Goal: Use online tool/utility: Utilize a website feature to perform a specific function

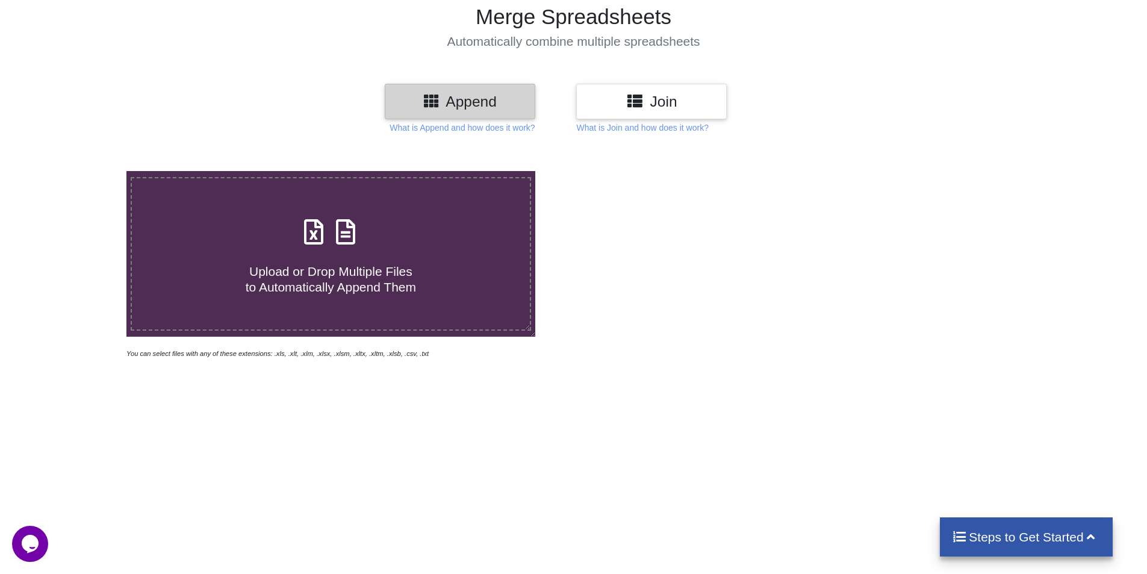
scroll to position [120, 0]
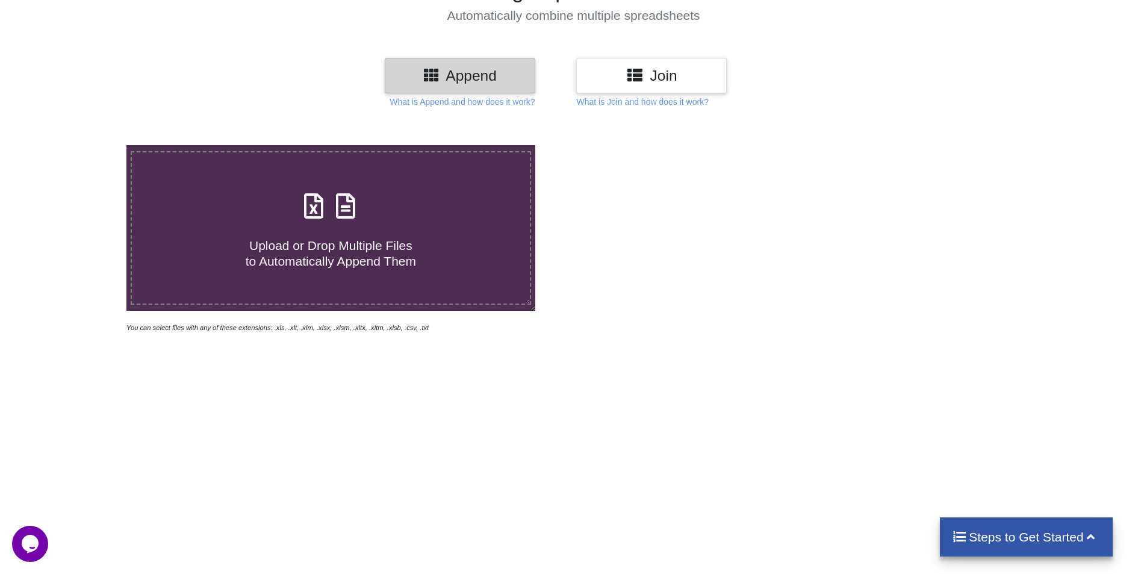
click at [329, 216] on span at bounding box center [331, 207] width 64 height 28
click at [82, 145] on input "Upload or Drop Multiple Files to Automatically Append Them" at bounding box center [82, 145] width 0 height 0
type input "C:\fakepath\Bhilai Q4 2324.xlsx"
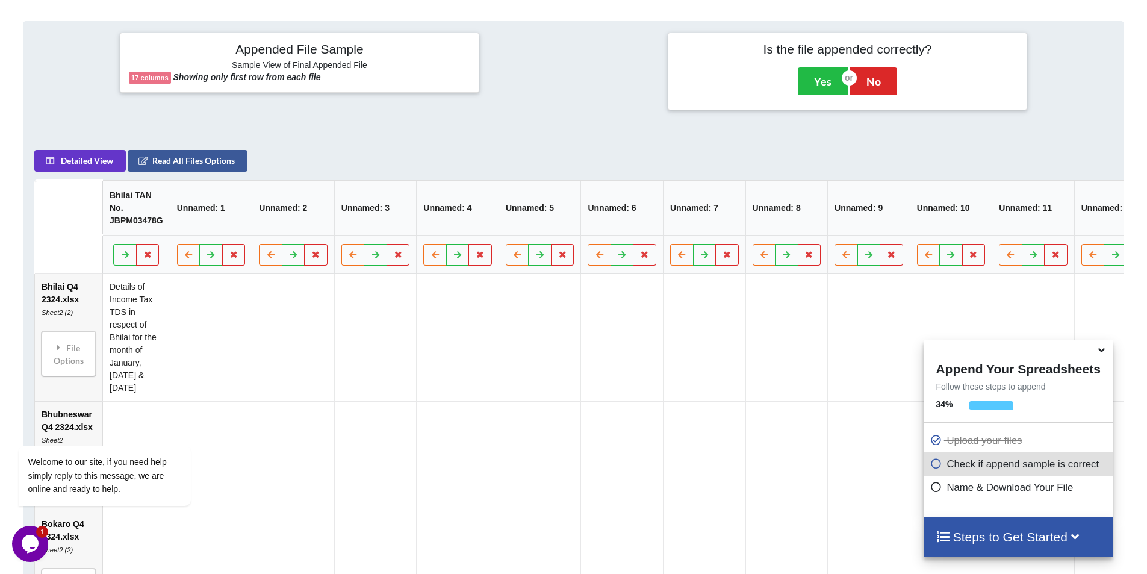
scroll to position [469, 0]
click at [147, 259] on icon at bounding box center [148, 255] width 10 height 7
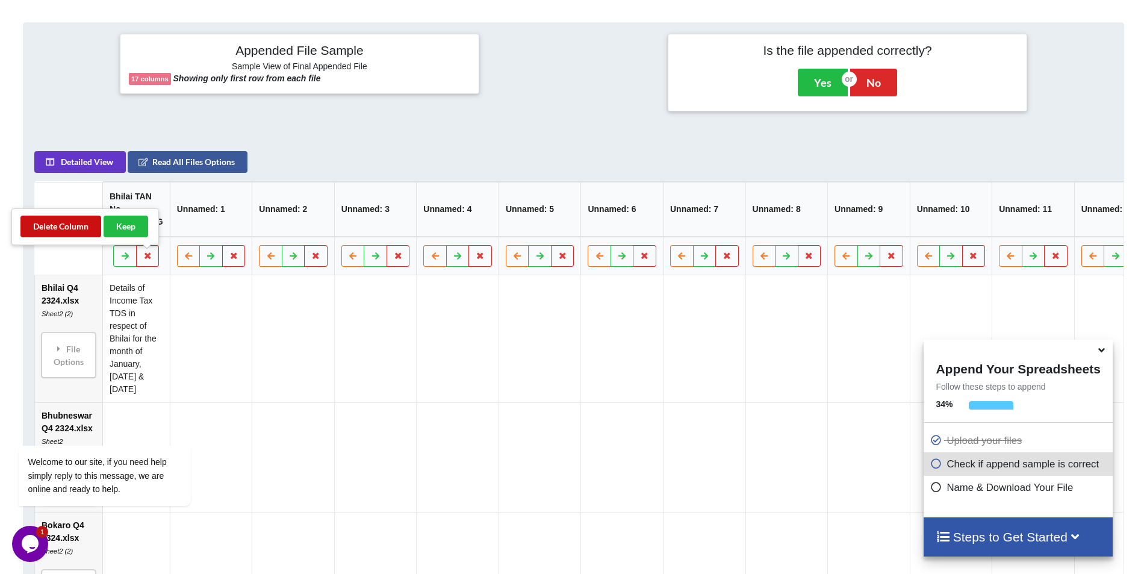
click at [55, 222] on button "Delete Column" at bounding box center [60, 227] width 81 height 22
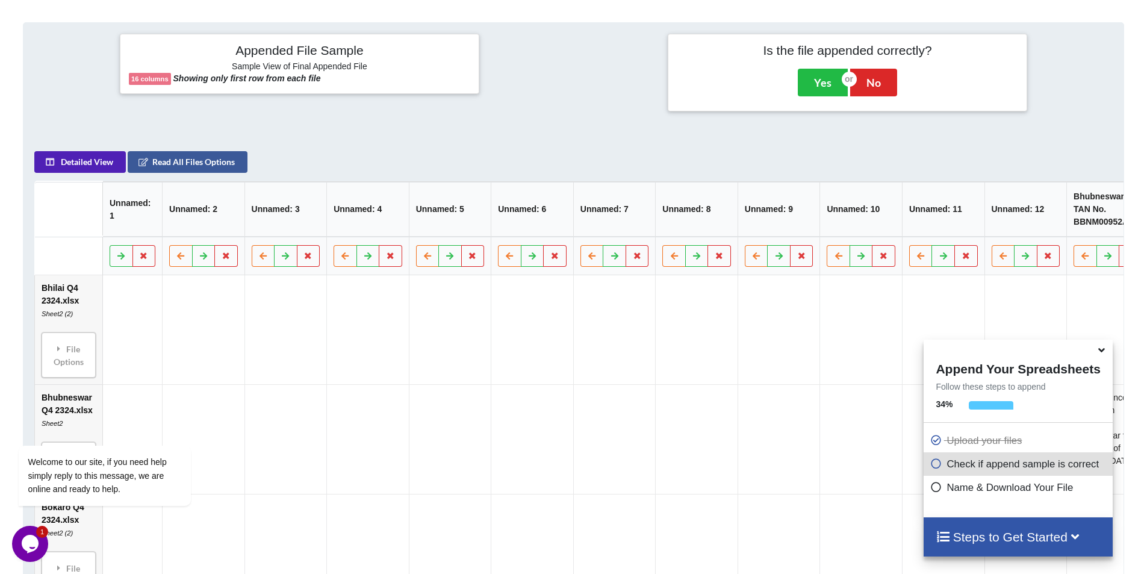
click at [76, 164] on button "Detailed View" at bounding box center [80, 162] width 92 height 22
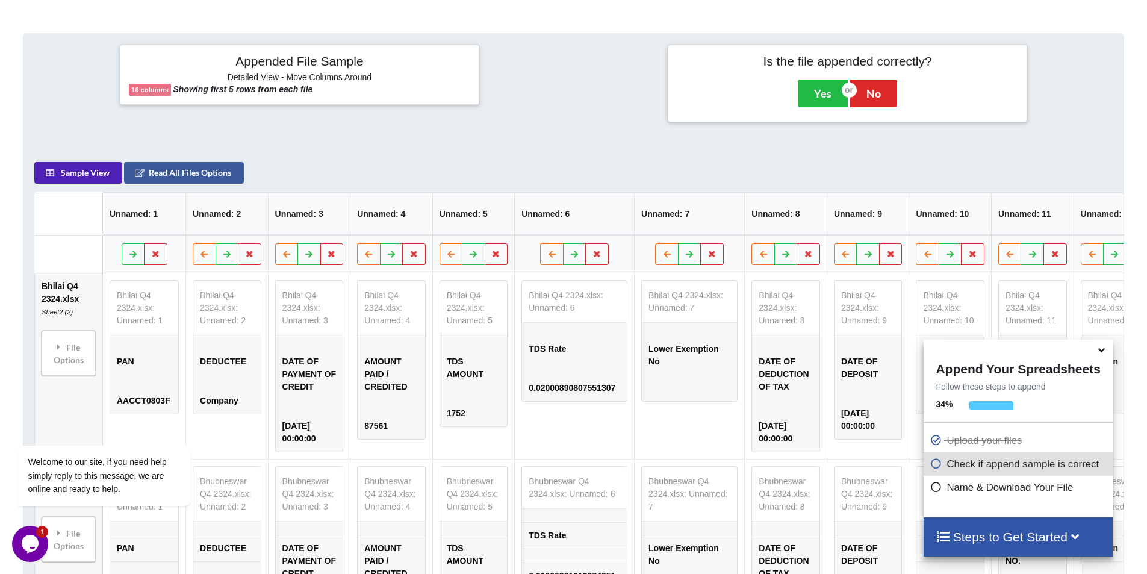
scroll to position [530, 0]
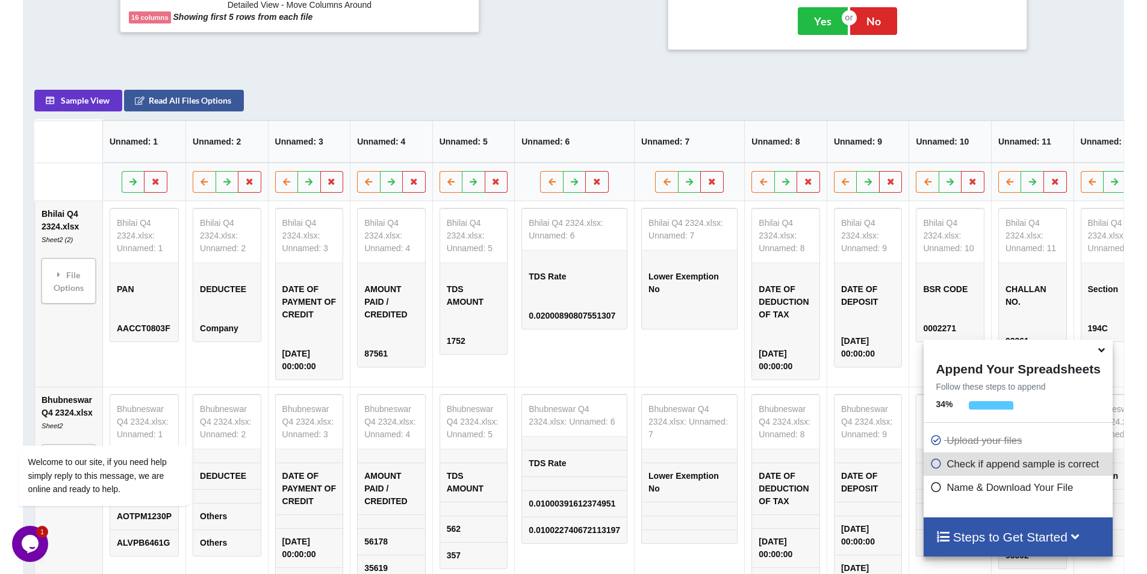
click at [1101, 351] on icon at bounding box center [1101, 348] width 13 height 11
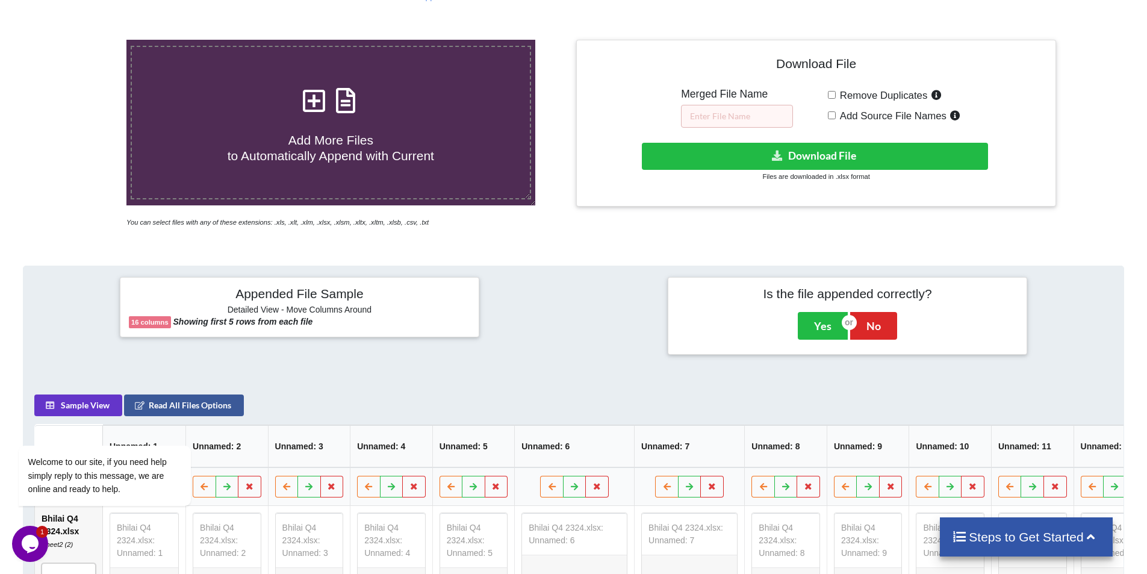
scroll to position [229, 0]
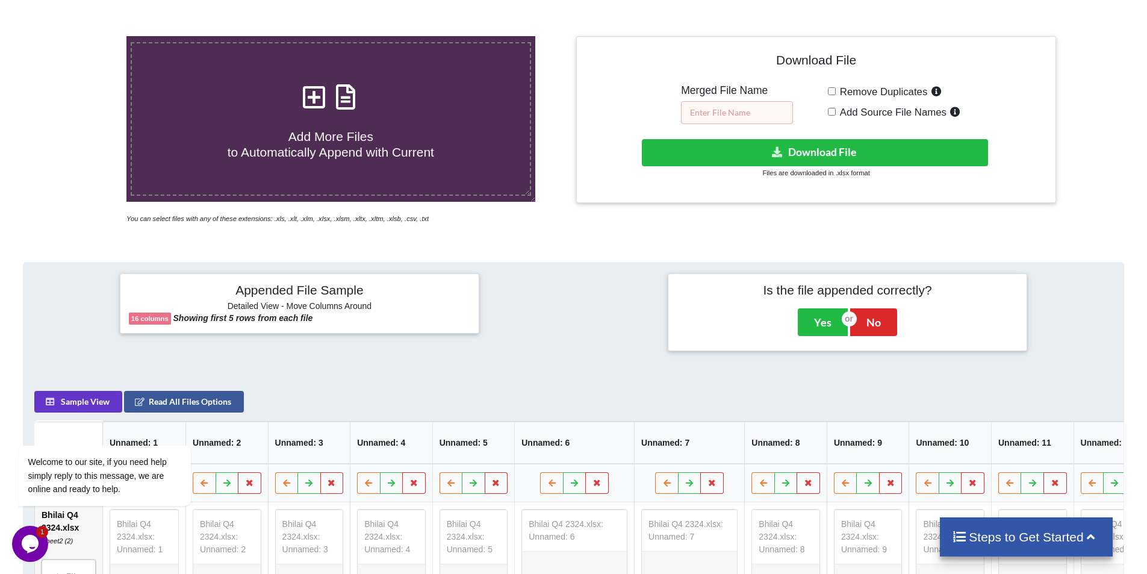
click at [734, 113] on input "text" at bounding box center [737, 112] width 112 height 23
type input "comb B"
click at [807, 150] on button "Download File" at bounding box center [815, 152] width 346 height 27
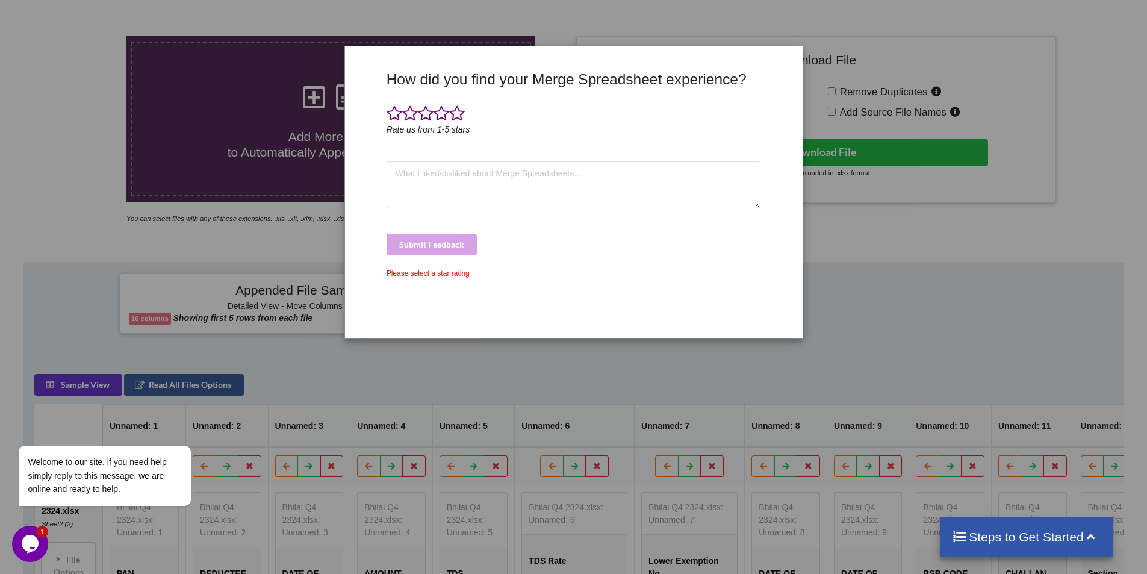
click at [1038, 154] on div "How did you find your Merge Spreadsheet experience? Rate us from 1-5 stars Subm…" at bounding box center [573, 287] width 1147 height 574
click at [424, 272] on div "Please select a star rating" at bounding box center [573, 273] width 374 height 11
click at [889, 276] on div "How did you find your Merge Spreadsheet experience? Rate us from 1-5 stars Subm…" at bounding box center [573, 287] width 1147 height 574
click at [393, 111] on span at bounding box center [394, 113] width 16 height 17
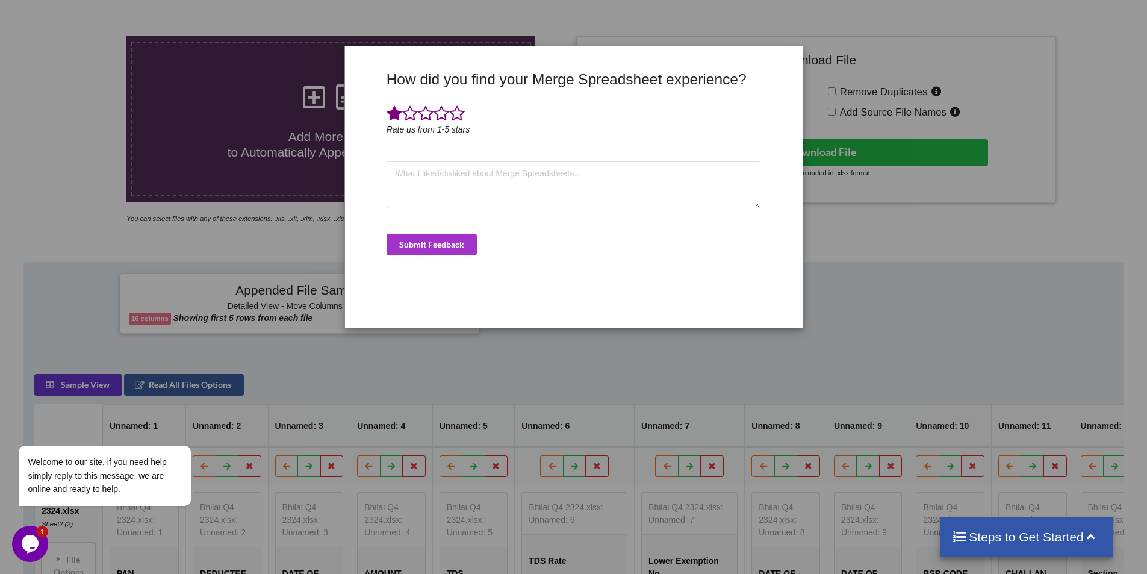
click at [964, 253] on div "How did you find your Merge Spreadsheet experience? Rate us from 1-5 stars Subm…" at bounding box center [573, 287] width 1147 height 574
click at [430, 242] on button "Submit Feedback" at bounding box center [431, 245] width 90 height 22
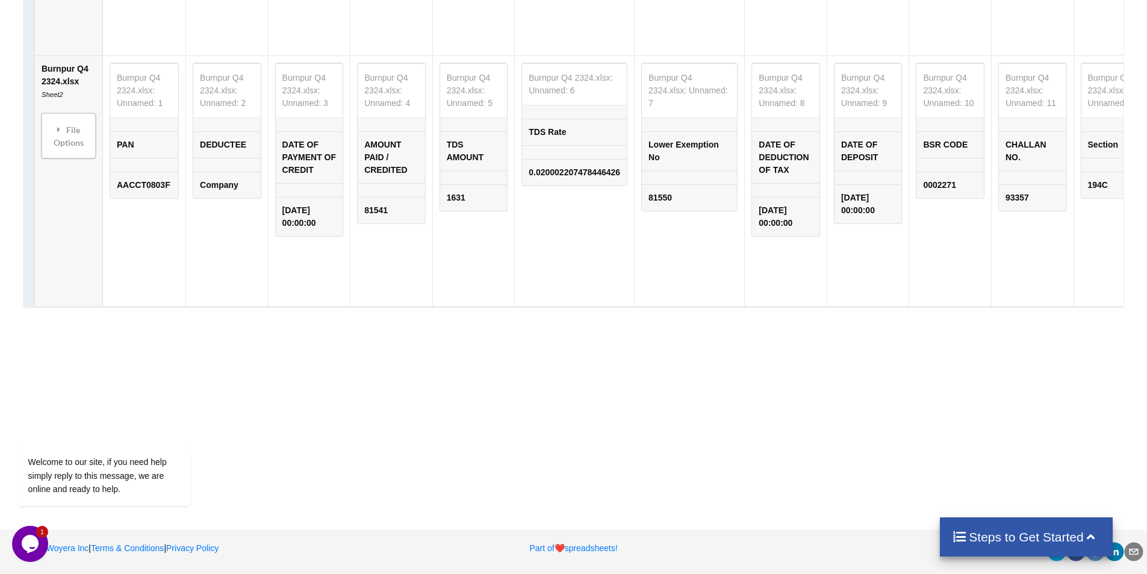
scroll to position [1657, 0]
click at [1098, 534] on icon at bounding box center [1091, 535] width 15 height 13
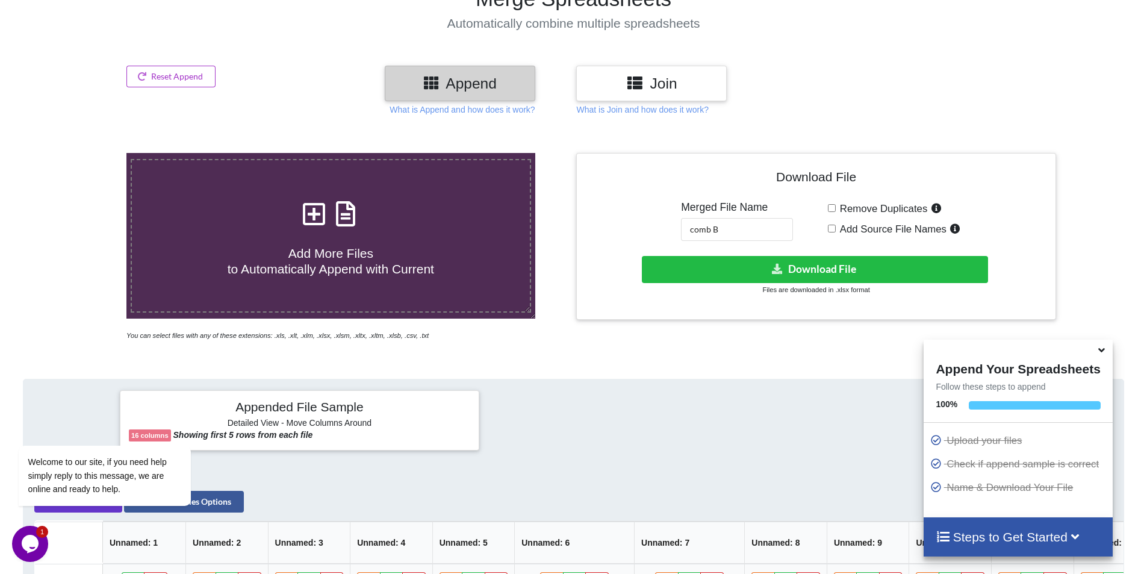
scroll to position [0, 0]
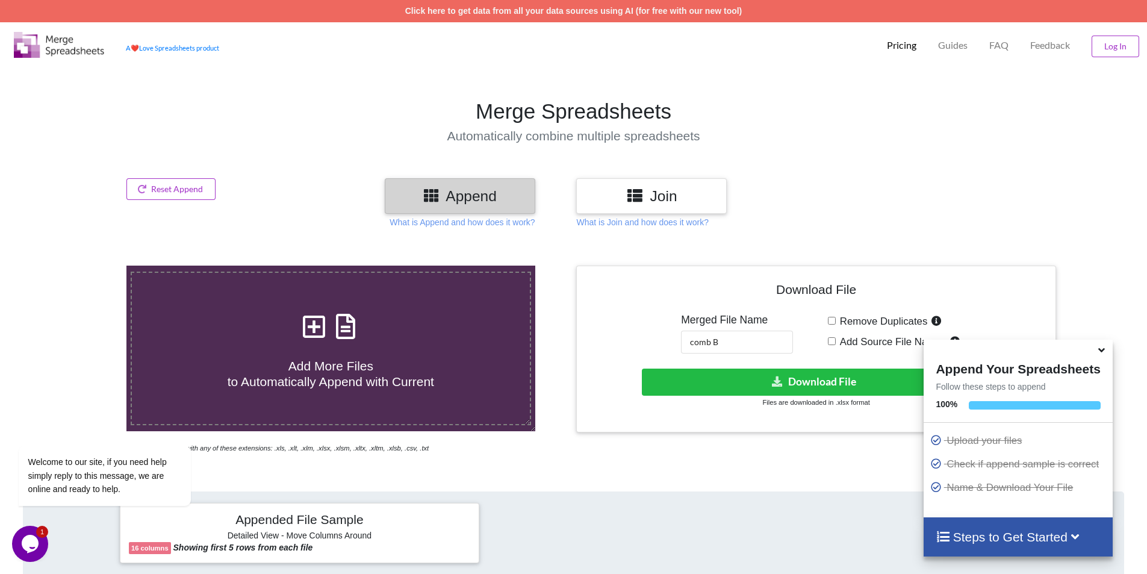
click at [1102, 352] on icon at bounding box center [1101, 348] width 13 height 11
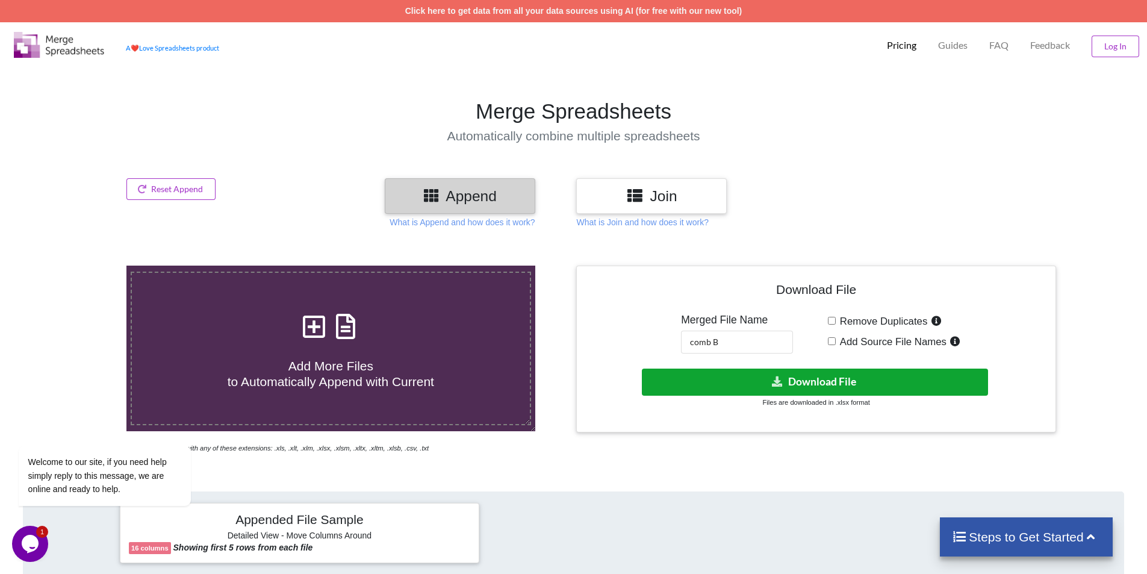
click at [796, 382] on button "Download File" at bounding box center [815, 381] width 346 height 27
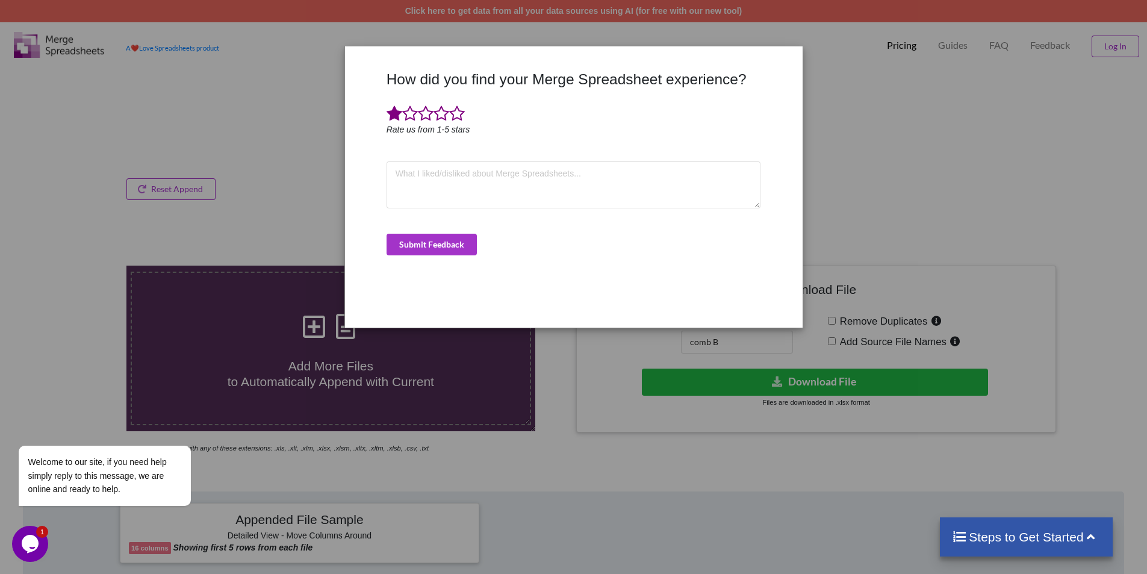
click at [871, 92] on div "How did you find your Merge Spreadsheet experience? Rate us from 1-5 stars Subm…" at bounding box center [573, 287] width 1147 height 574
click at [431, 241] on button "Submit Feedback" at bounding box center [431, 245] width 90 height 22
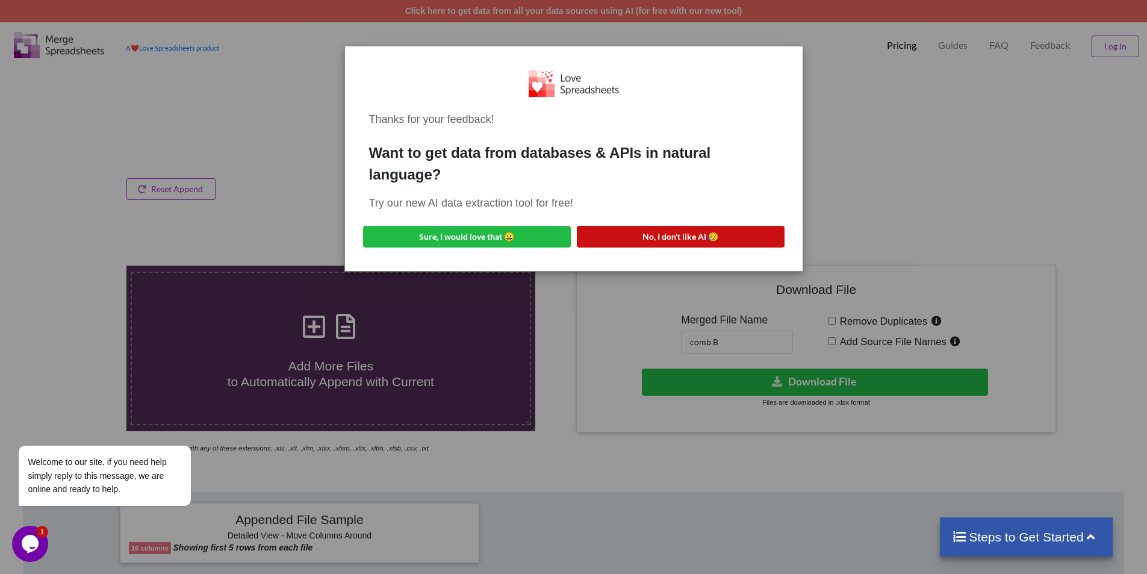
click at [651, 238] on button "No, I don't like AI 😥" at bounding box center [681, 237] width 208 height 22
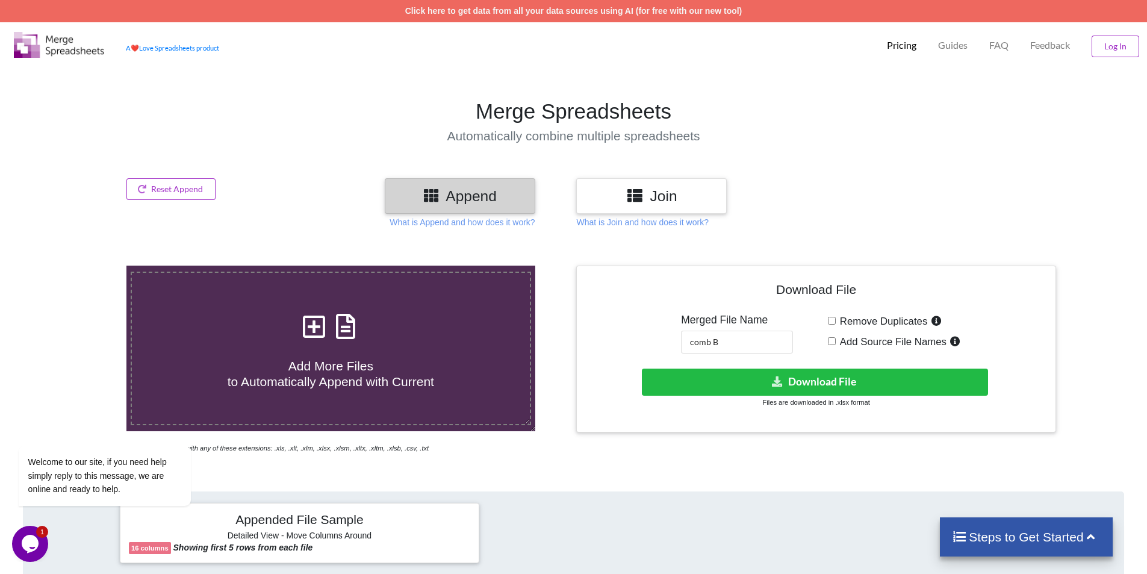
click at [648, 203] on h3 "Join" at bounding box center [651, 195] width 132 height 17
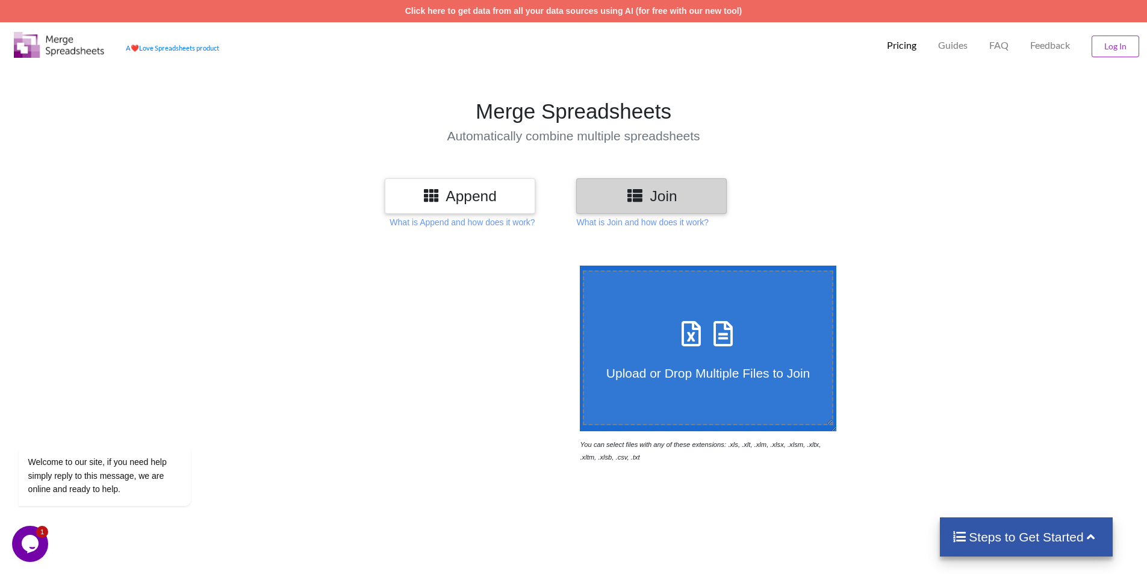
click at [707, 354] on h4 "Upload or Drop Multiple Files to Join" at bounding box center [708, 365] width 249 height 30
click at [577, 265] on input "Upload or Drop Multiple Files to Join" at bounding box center [577, 265] width 0 height 0
type input "C:\fakepath\Bhilai Q4 2324.xlsx"
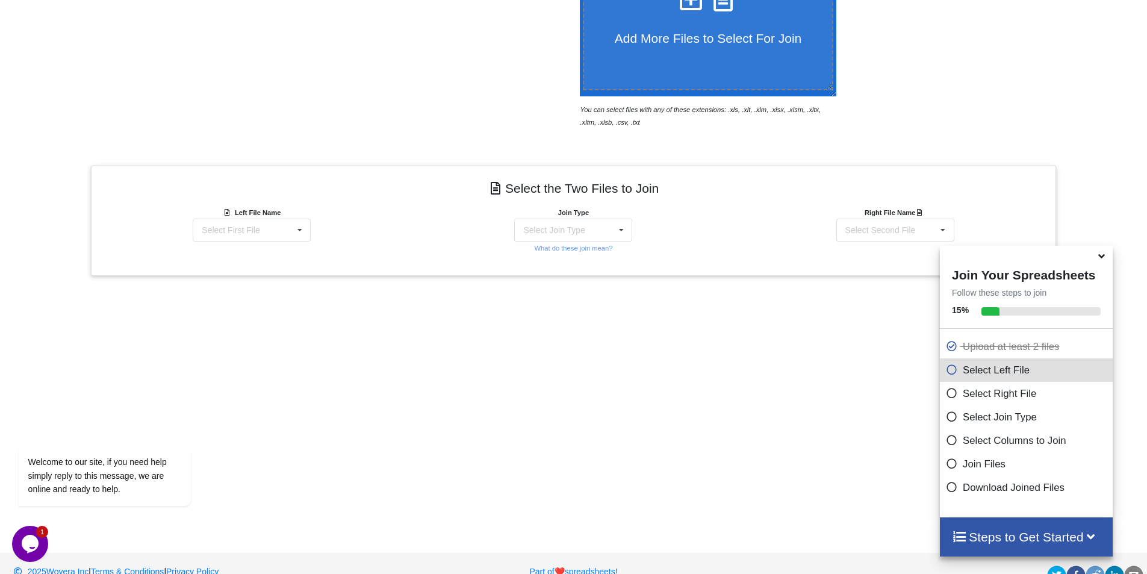
scroll to position [358, 0]
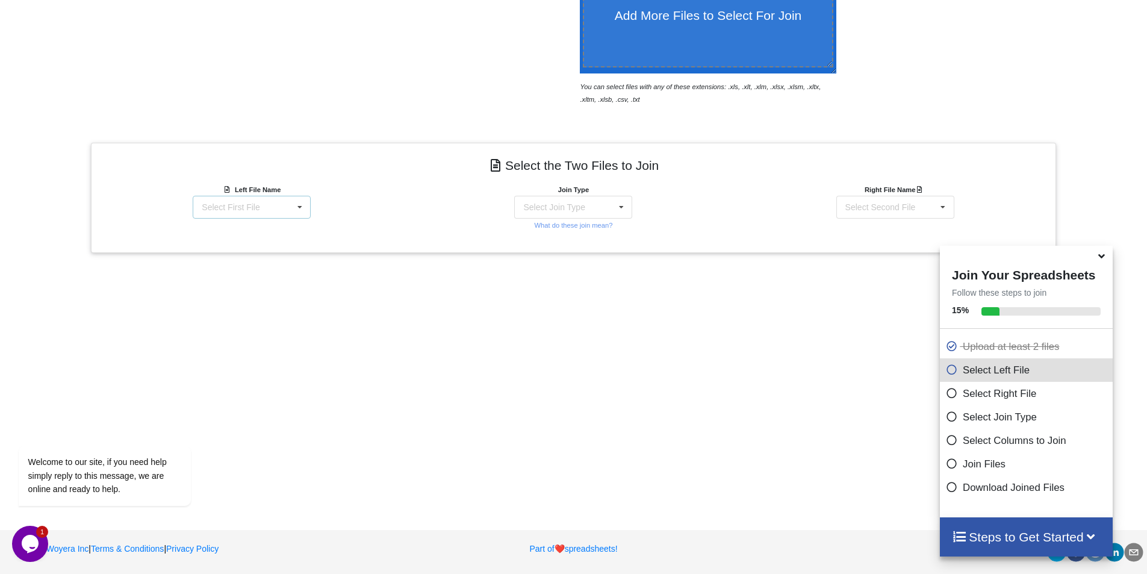
click at [290, 207] on div "Select First File Bhilai Q4 2324.xlsx : Sheet2 (2) Bhubneswar Q4 2324.xlsx : Sh…" at bounding box center [252, 207] width 118 height 23
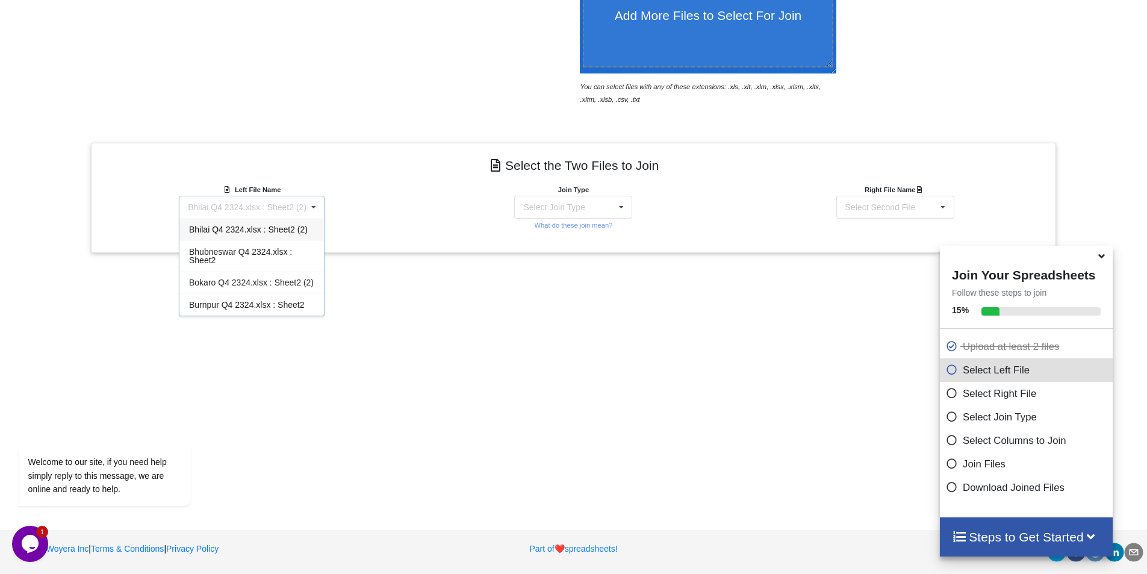
click at [290, 207] on div "Bhilai Q4 2324.xlsx : Sheet2 (2)" at bounding box center [247, 207] width 119 height 8
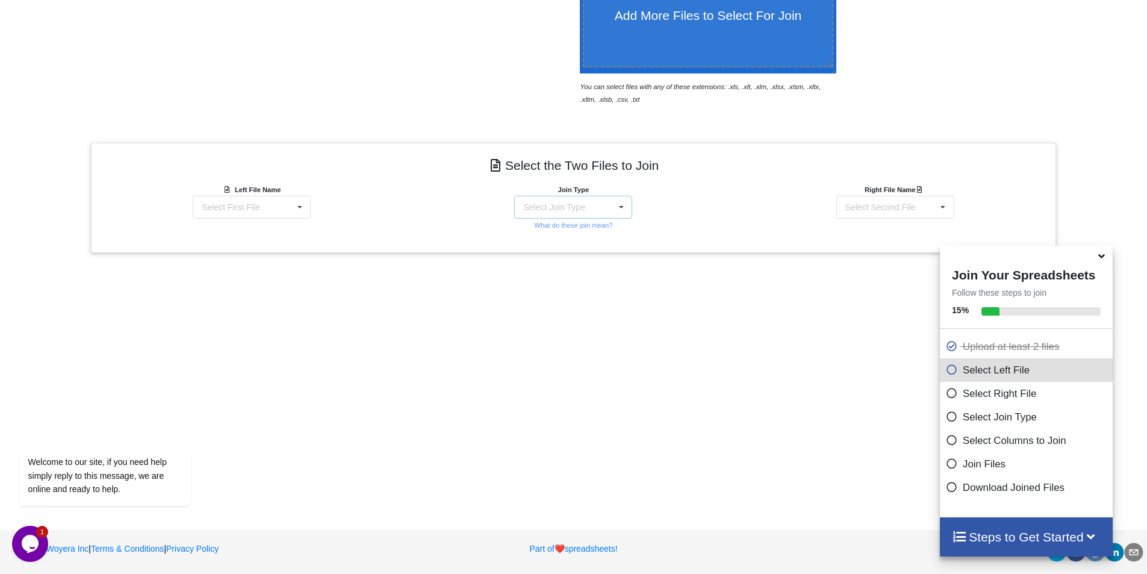
click at [562, 207] on div "Select Join Type" at bounding box center [553, 207] width 61 height 8
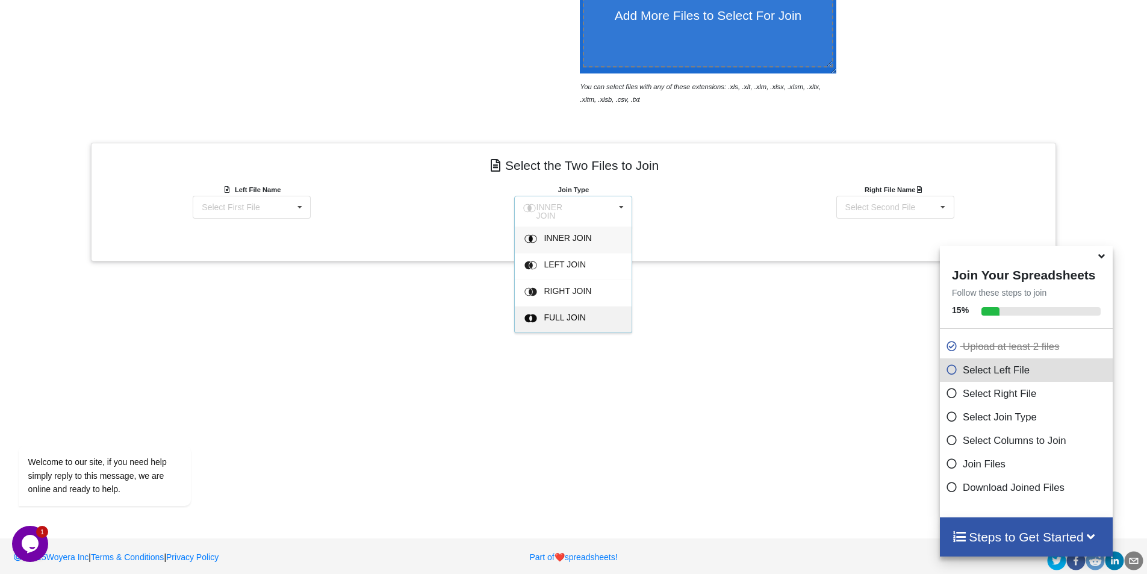
click at [570, 243] on span "FULL JOIN" at bounding box center [568, 238] width 48 height 10
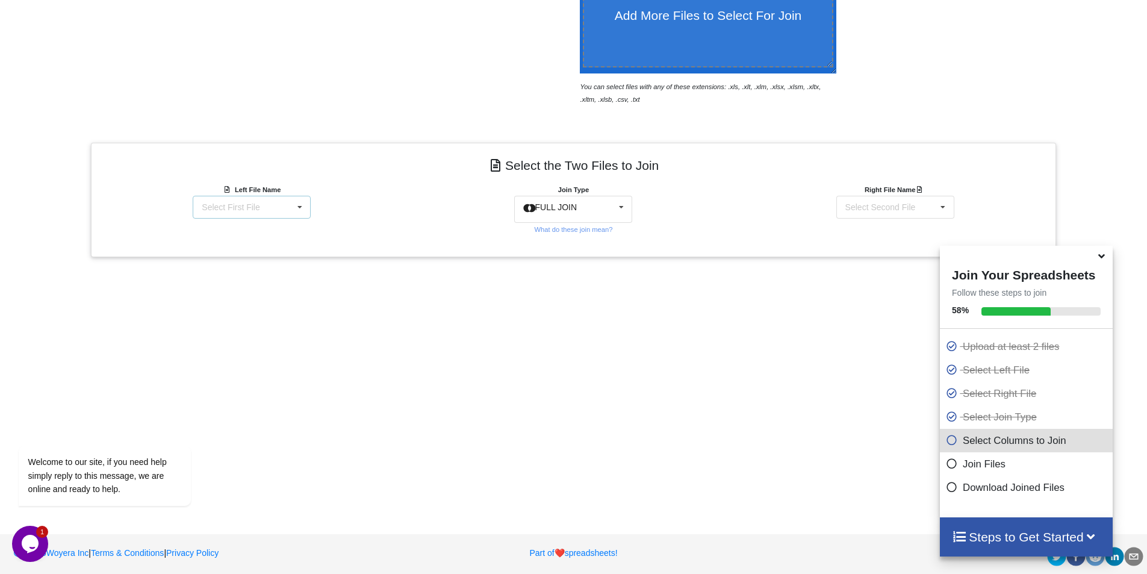
click at [256, 206] on div "Select First File" at bounding box center [231, 207] width 58 height 8
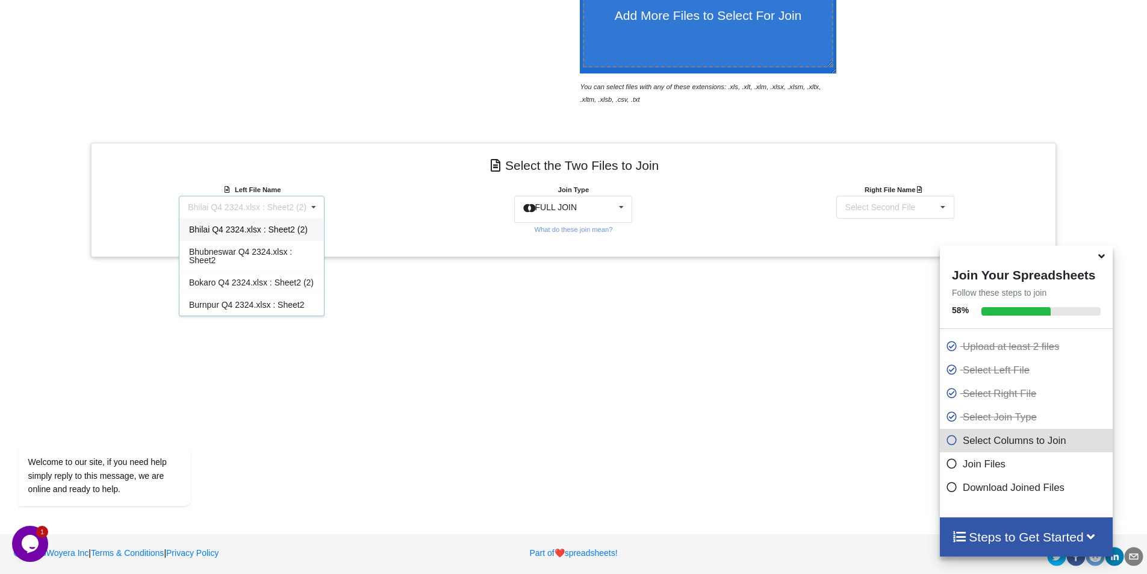
click at [255, 230] on span "Bhilai Q4 2324.xlsx : Sheet2 (2)" at bounding box center [248, 230] width 119 height 10
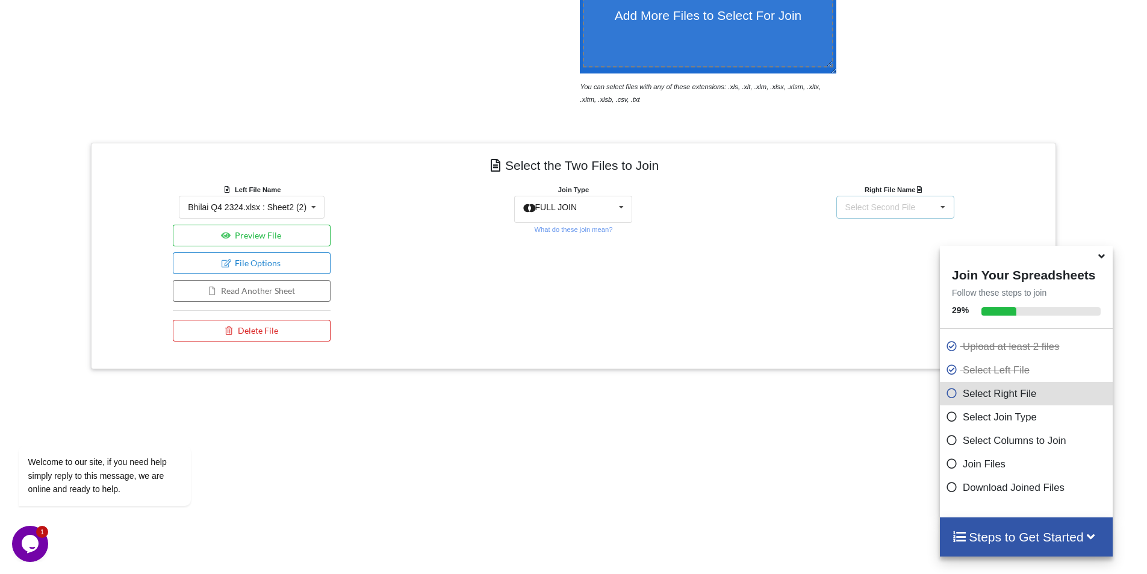
click at [866, 200] on div "Select Second File Bhilai Q4 2324.xlsx : Sheet2 (2) Bhubneswar Q4 2324.xlsx : S…" at bounding box center [895, 207] width 118 height 23
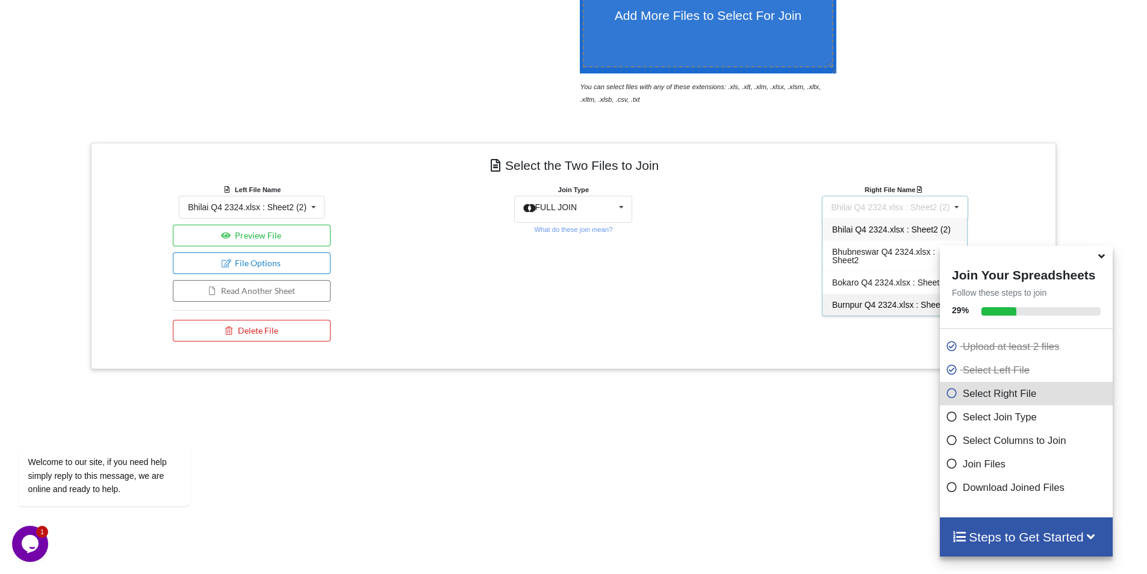
click at [874, 308] on span "Burnpur Q4 2324.xlsx : Sheet2" at bounding box center [889, 305] width 115 height 10
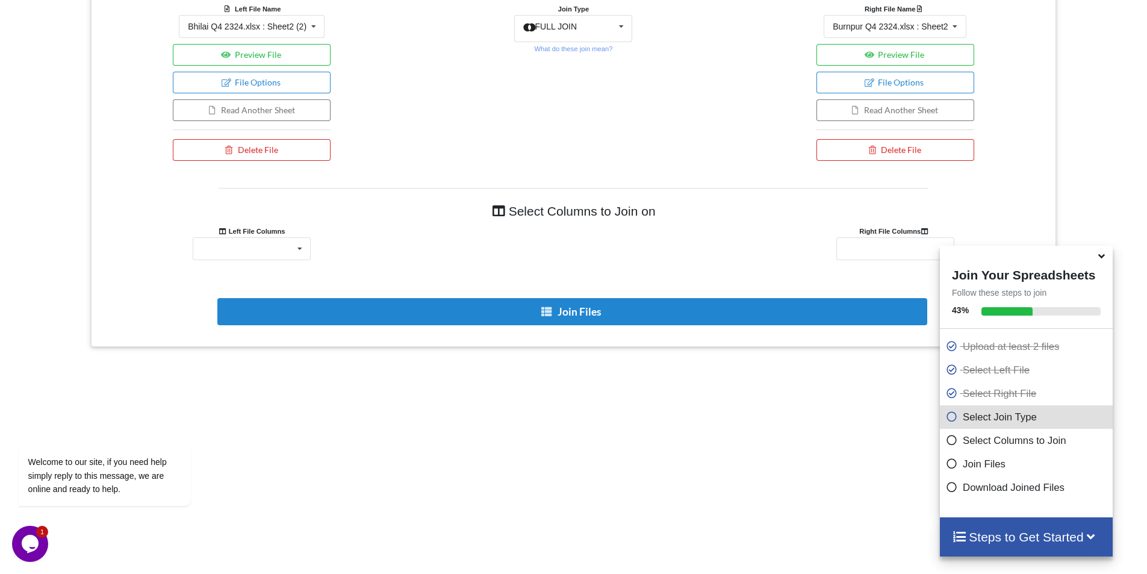
scroll to position [623, 0]
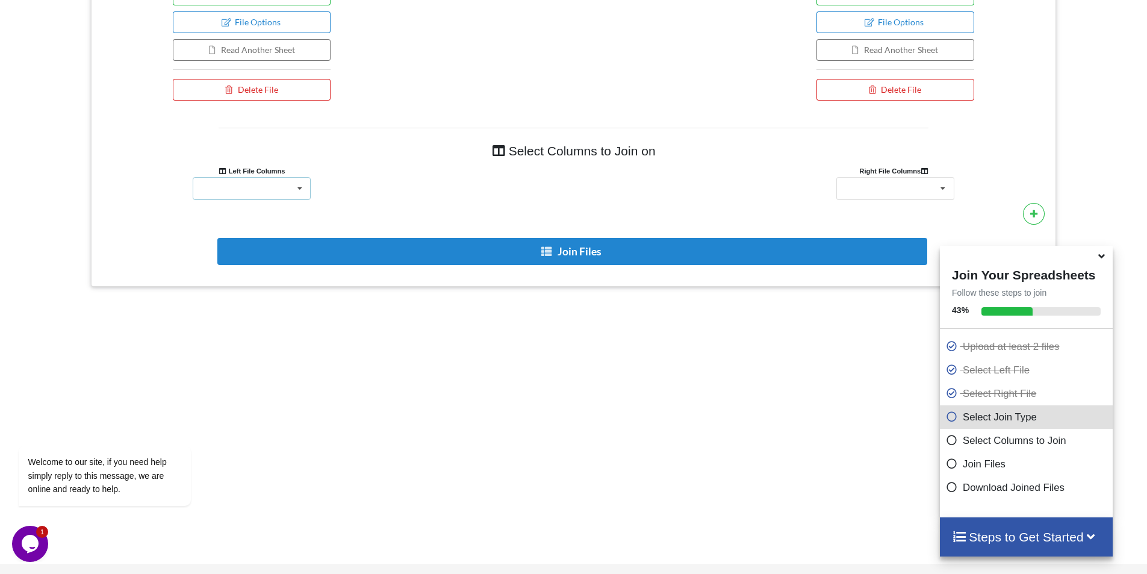
click at [258, 181] on div "Bhilai TAN No. JBPM03478G Unnamed: 1 Unnamed: 2 Unnamed: 3 Unnamed: 4 Unnamed: …" at bounding box center [252, 188] width 118 height 23
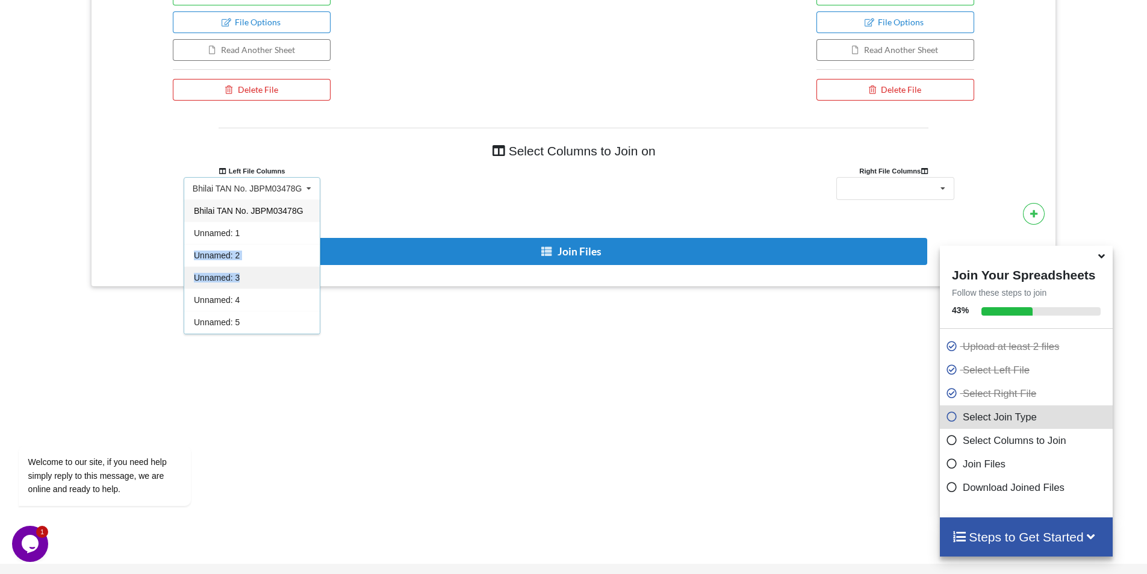
drag, startPoint x: 309, startPoint y: 233, endPoint x: 311, endPoint y: 270, distance: 37.3
click at [311, 270] on div "Bhilai TAN No. JBPM03478G Unnamed: 1 Unnamed: 2 Unnamed: 3 Unnamed: 4 Unnamed: …" at bounding box center [252, 266] width 137 height 135
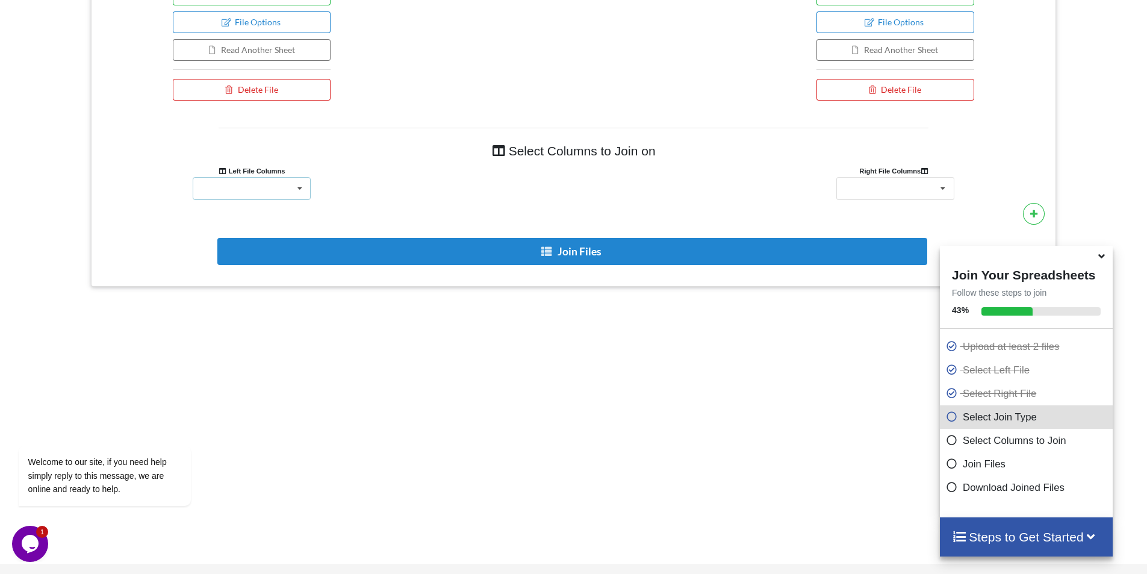
click at [287, 196] on div "Bhilai TAN No. JBPM03478G Unnamed: 1 Unnamed: 2 Unnamed: 3 Unnamed: 4 Unnamed: …" at bounding box center [252, 188] width 118 height 23
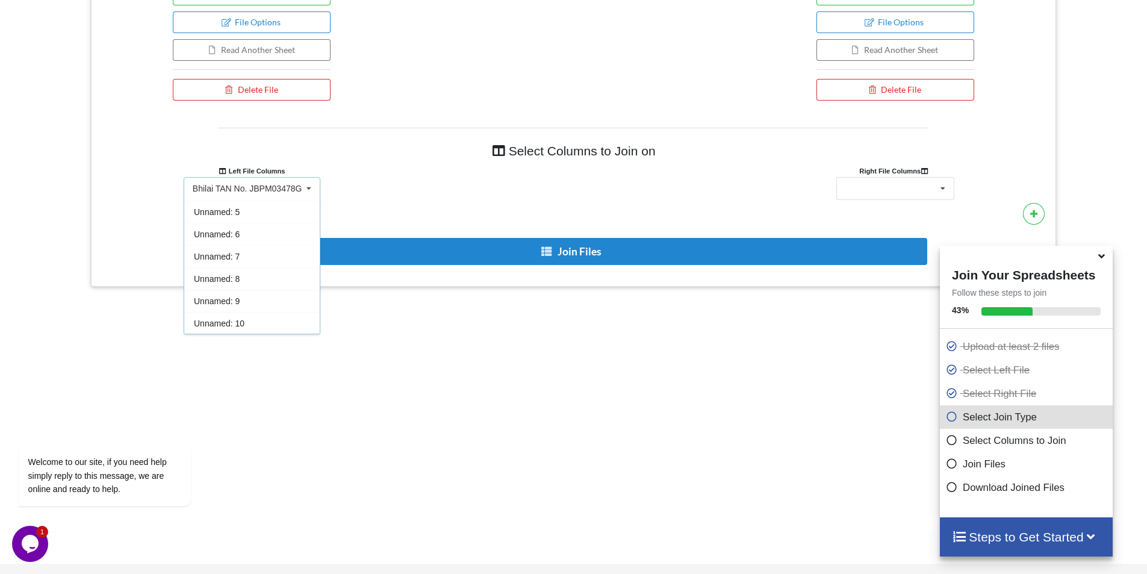
scroll to position [0, 0]
click at [478, 341] on div "Add More Files to Select For Join You can select files with any of these extens…" at bounding box center [573, 77] width 1147 height 921
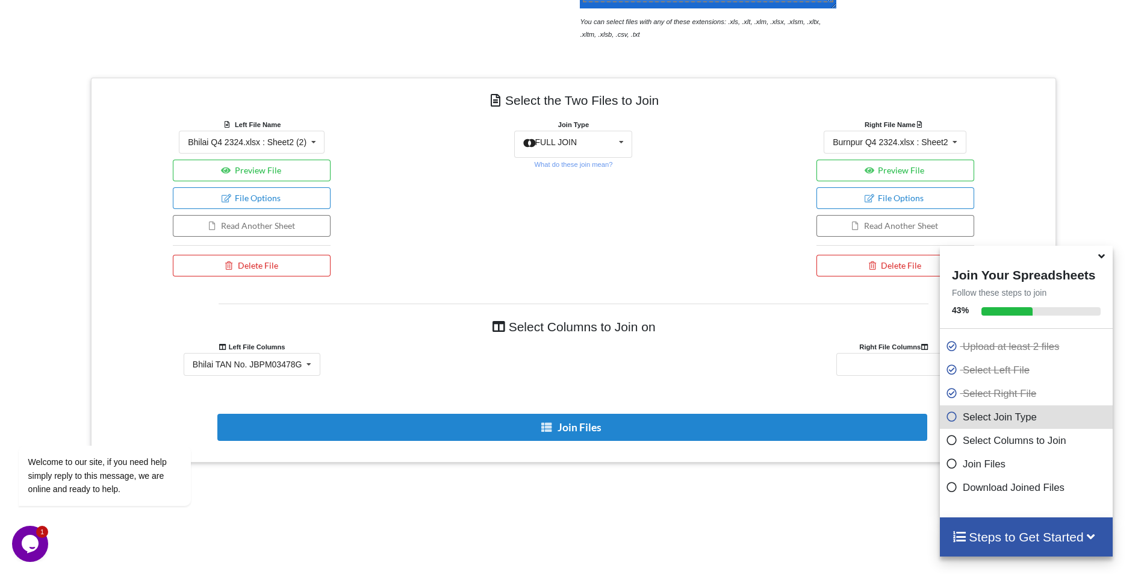
scroll to position [478, 0]
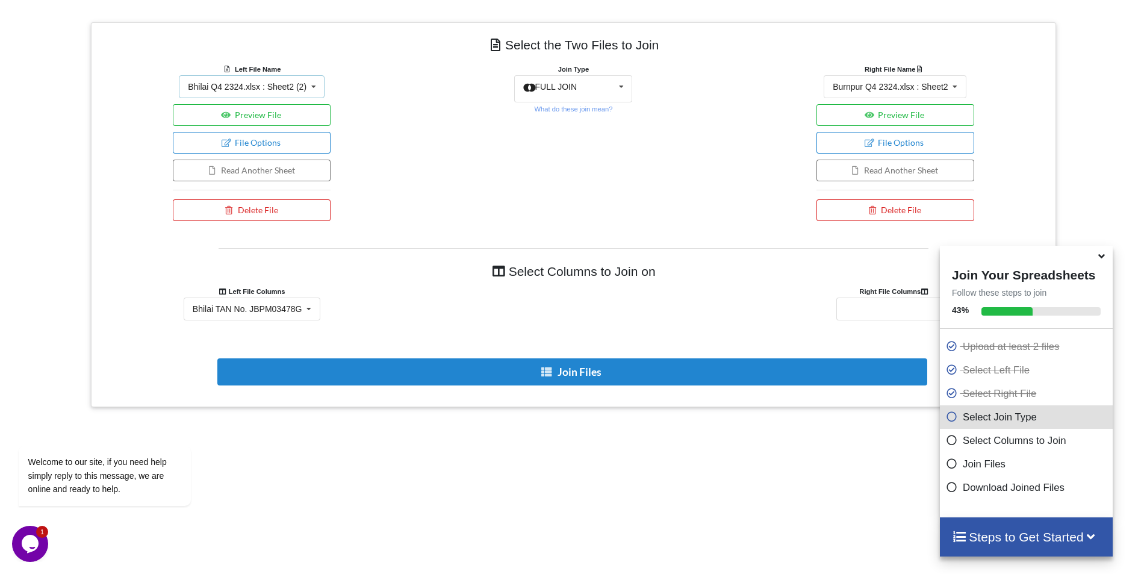
click at [300, 82] on div "Bhilai Q4 2324.xlsx : Sheet2 (2)" at bounding box center [247, 86] width 119 height 8
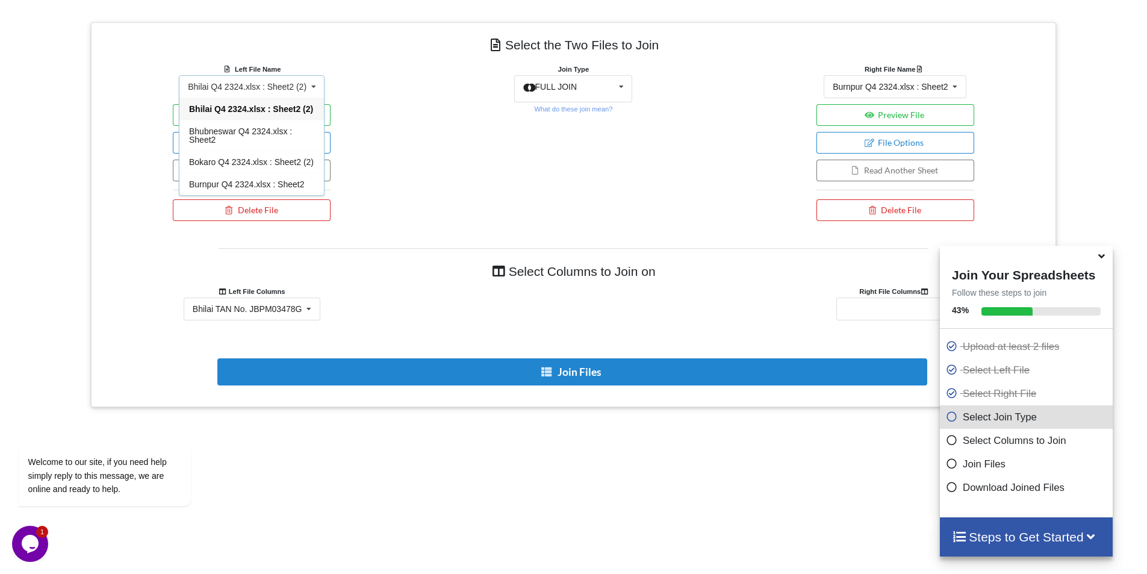
click at [265, 105] on span "Bhilai Q4 2324.xlsx : Sheet2 (2)" at bounding box center [251, 109] width 124 height 10
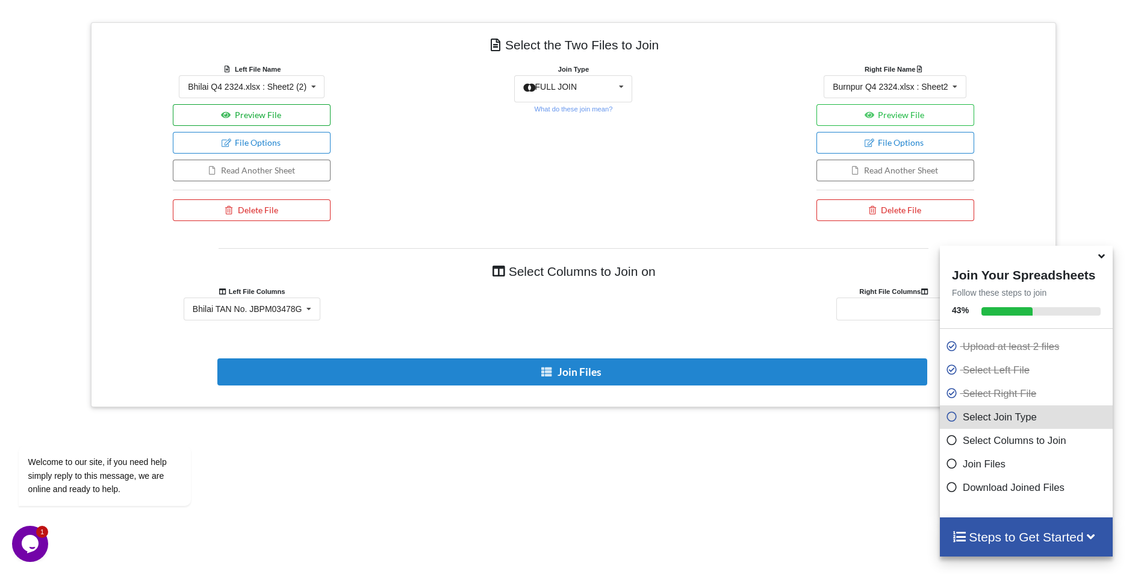
click at [285, 114] on button "Preview File" at bounding box center [252, 115] width 158 height 22
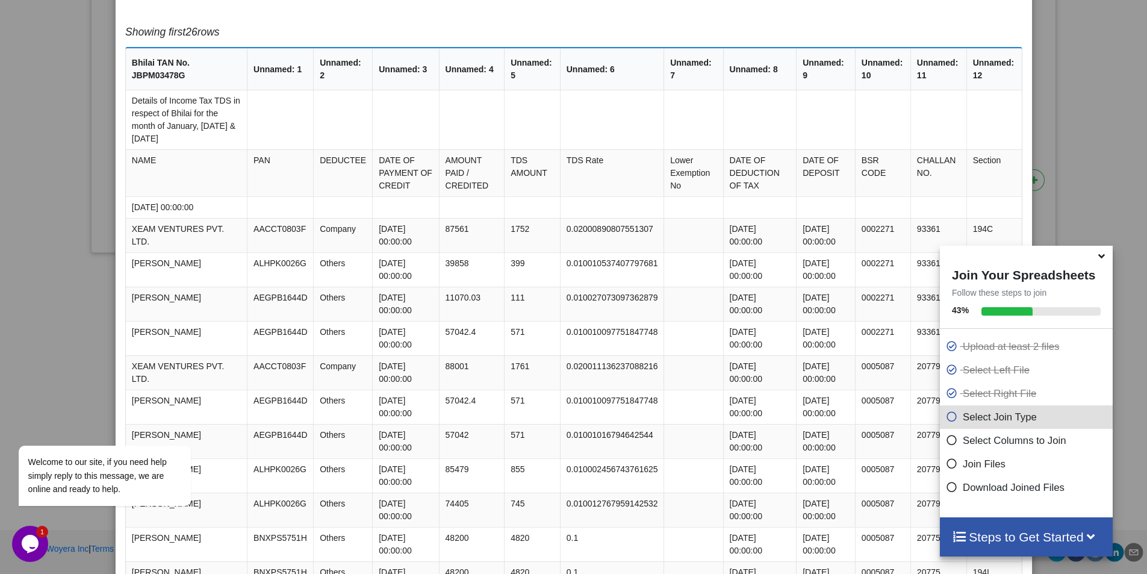
scroll to position [0, 0]
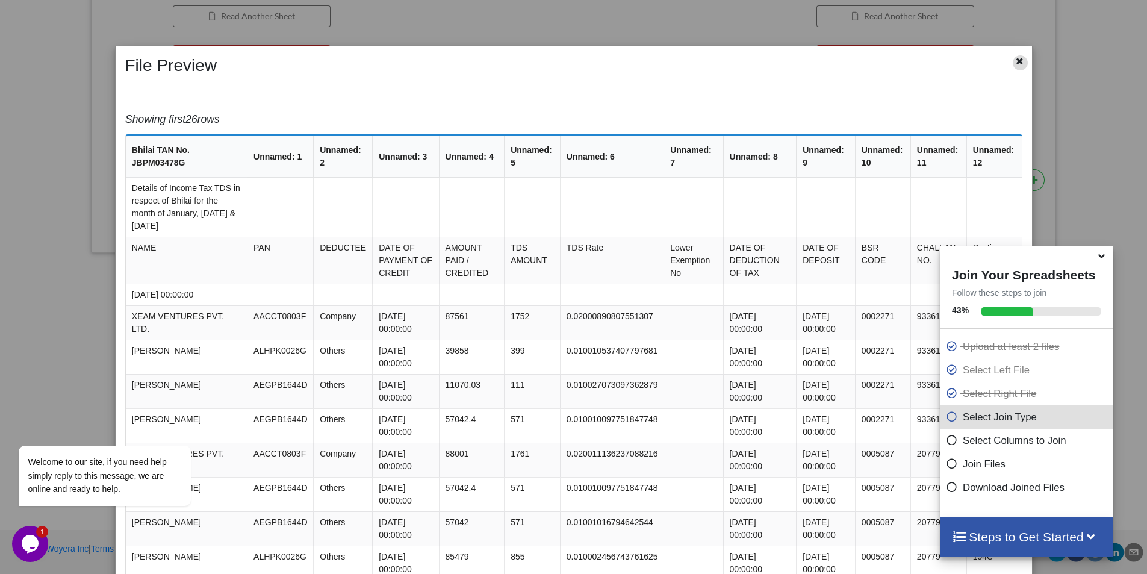
click at [1019, 59] on div at bounding box center [1020, 62] width 15 height 15
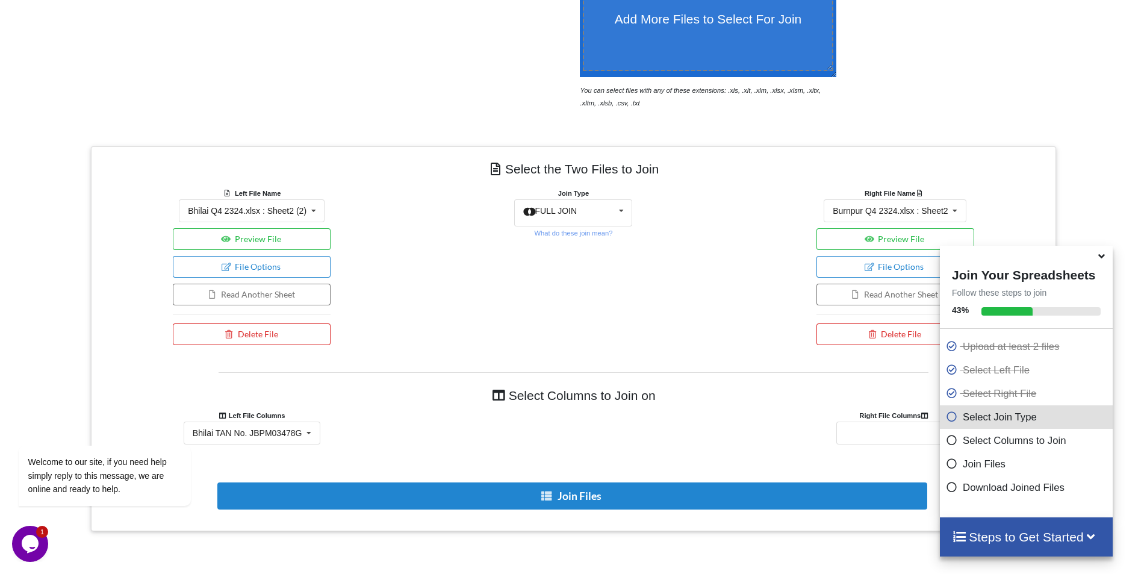
scroll to position [452, 0]
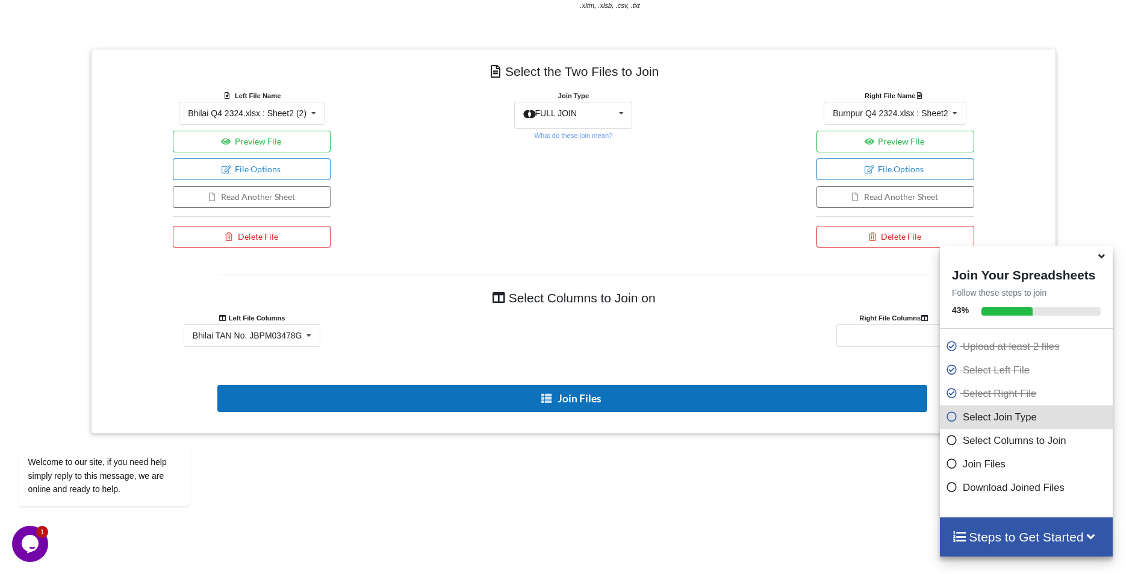
click at [580, 397] on button "Join Files" at bounding box center [572, 398] width 710 height 27
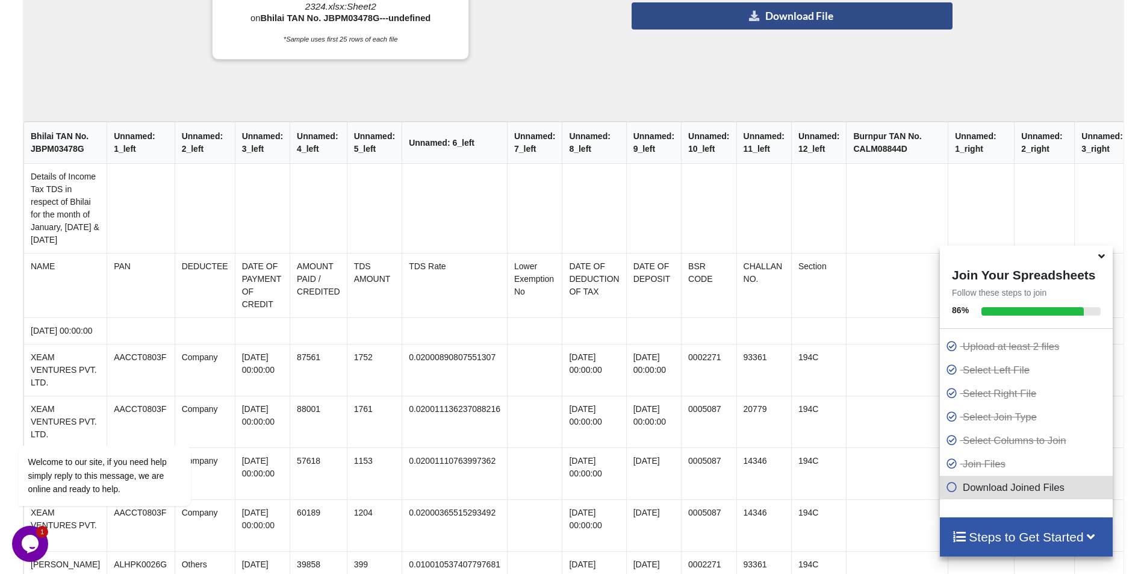
click at [803, 11] on button "Download File" at bounding box center [792, 15] width 321 height 27
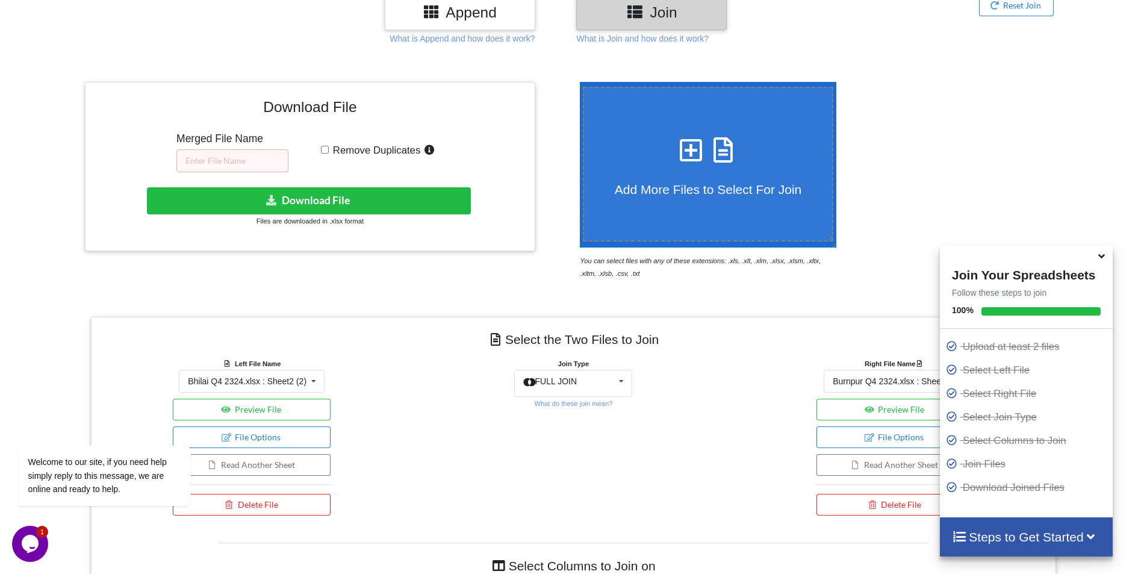
scroll to position [0, 0]
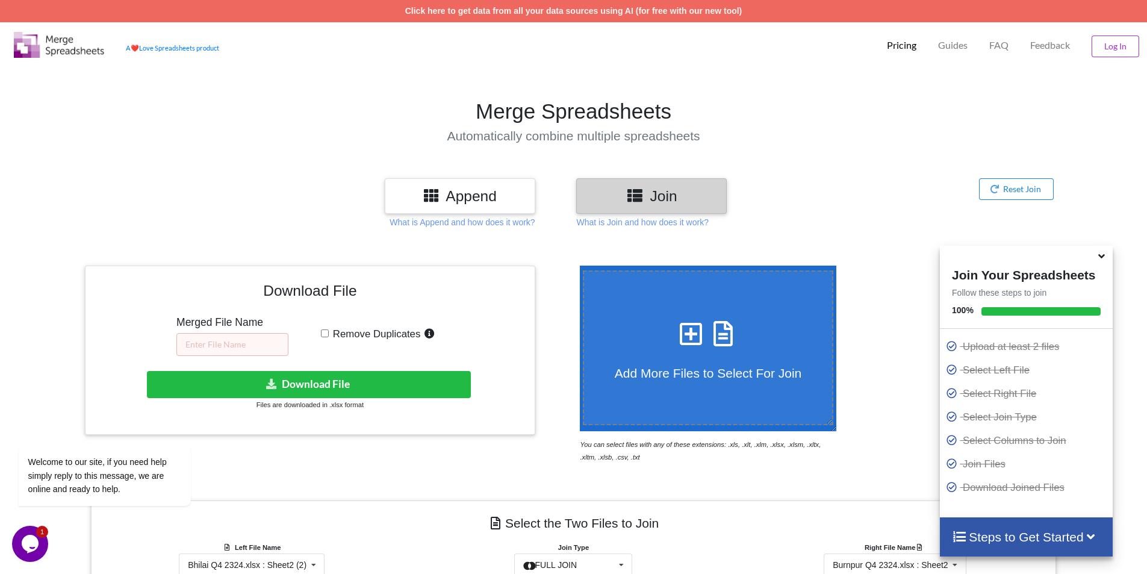
click at [1102, 259] on icon at bounding box center [1101, 254] width 13 height 11
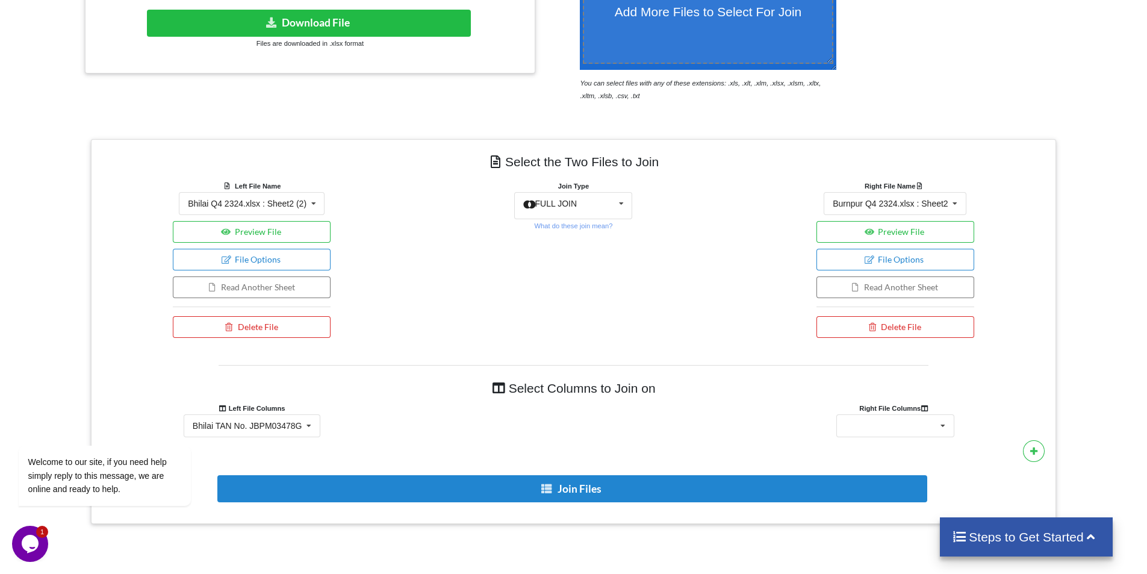
scroll to position [747, 0]
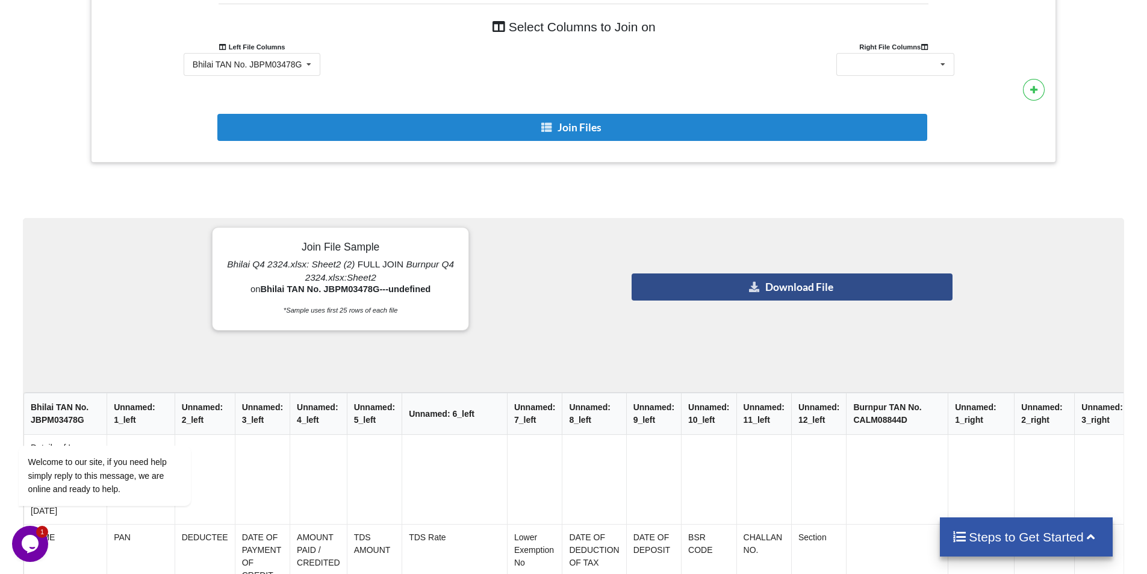
click at [842, 293] on button "Download File" at bounding box center [792, 286] width 321 height 27
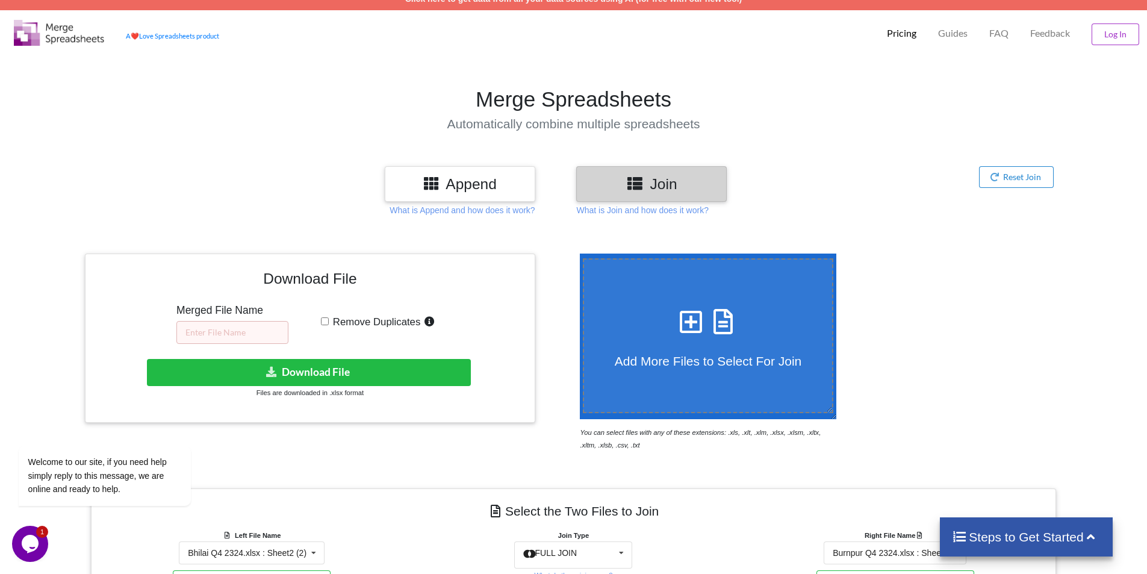
scroll to position [0, 0]
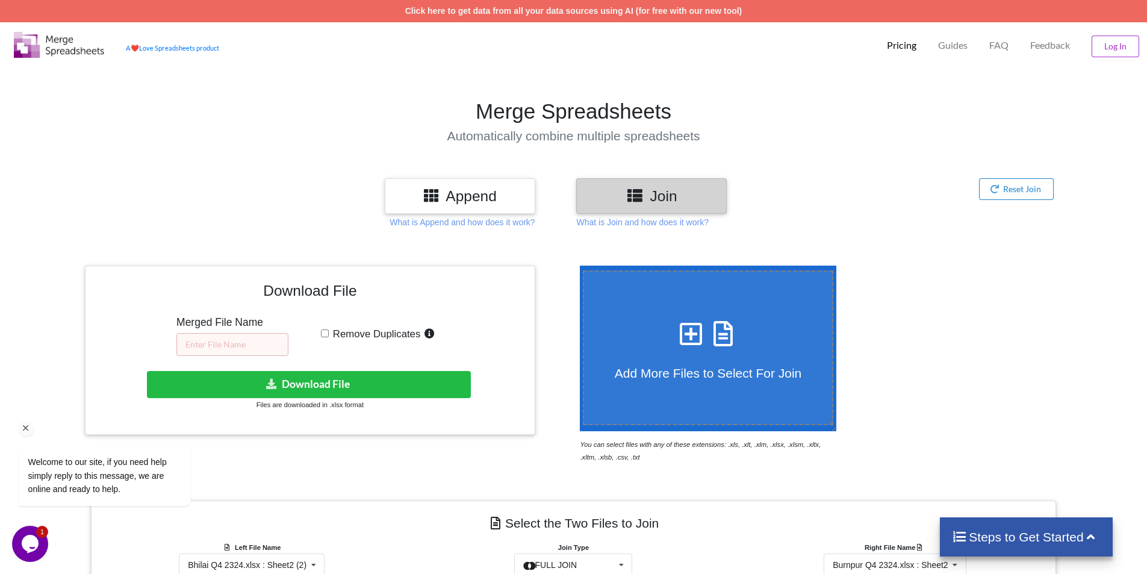
click at [210, 343] on div "Welcome to our site, if you need help simply reply to this message, we are onli…" at bounding box center [120, 425] width 217 height 183
click at [216, 344] on div "Welcome to our site, if you need help simply reply to this message, we are onli…" at bounding box center [120, 425] width 217 height 183
click at [260, 344] on input "text" at bounding box center [232, 344] width 112 height 23
type input "comb B1"
click at [385, 385] on button "Download File" at bounding box center [309, 384] width 324 height 27
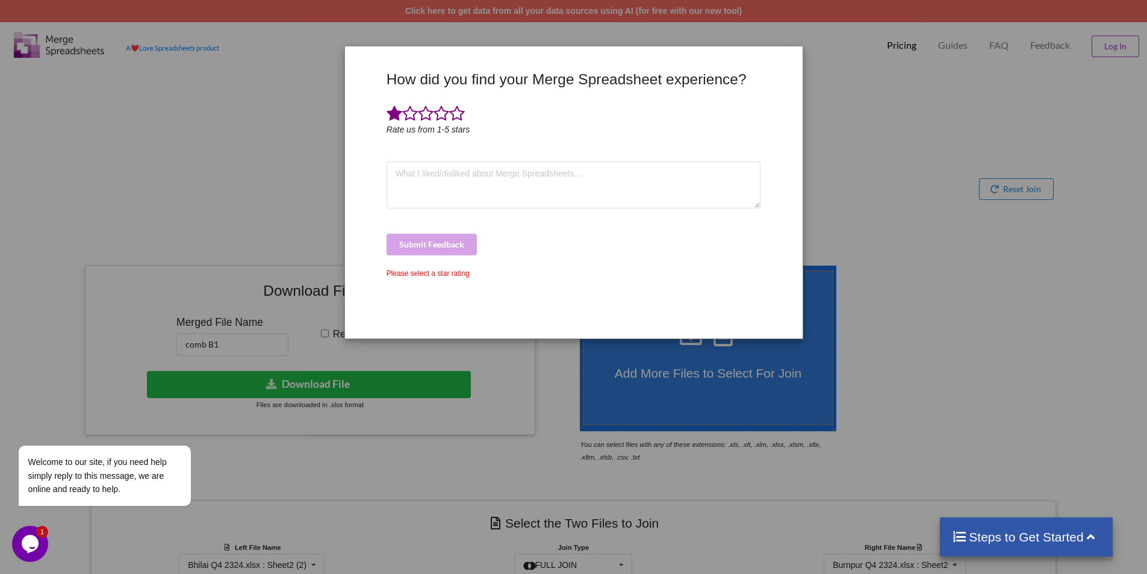
click at [391, 113] on span at bounding box center [394, 113] width 16 height 17
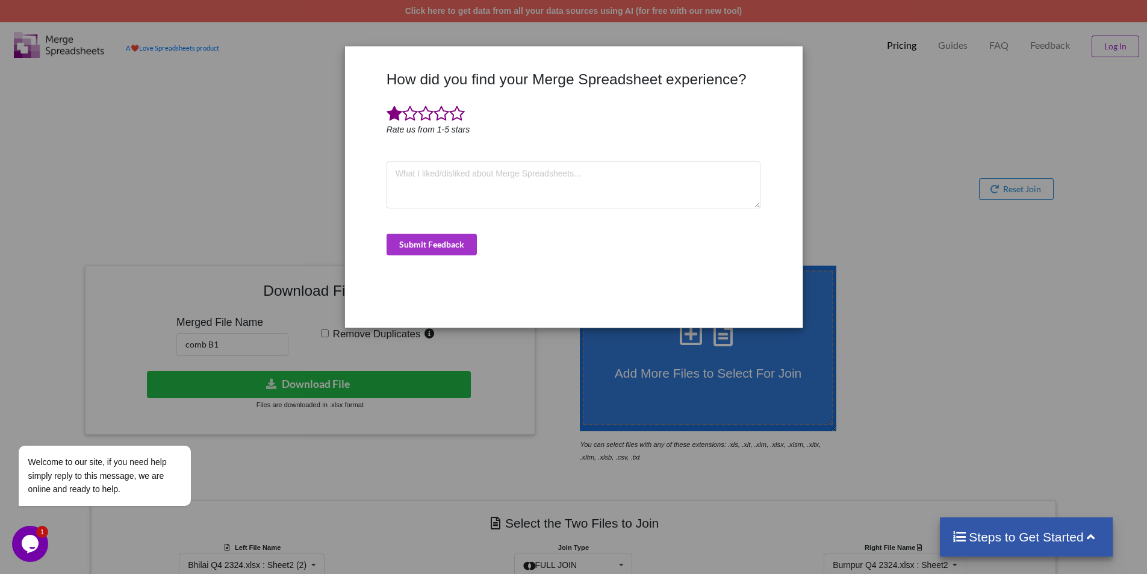
click at [869, 42] on div "How did you find your Merge Spreadsheet experience? Rate us from 1-5 stars Subm…" at bounding box center [573, 287] width 1147 height 574
click at [438, 247] on button "Submit Feedback" at bounding box center [431, 245] width 90 height 22
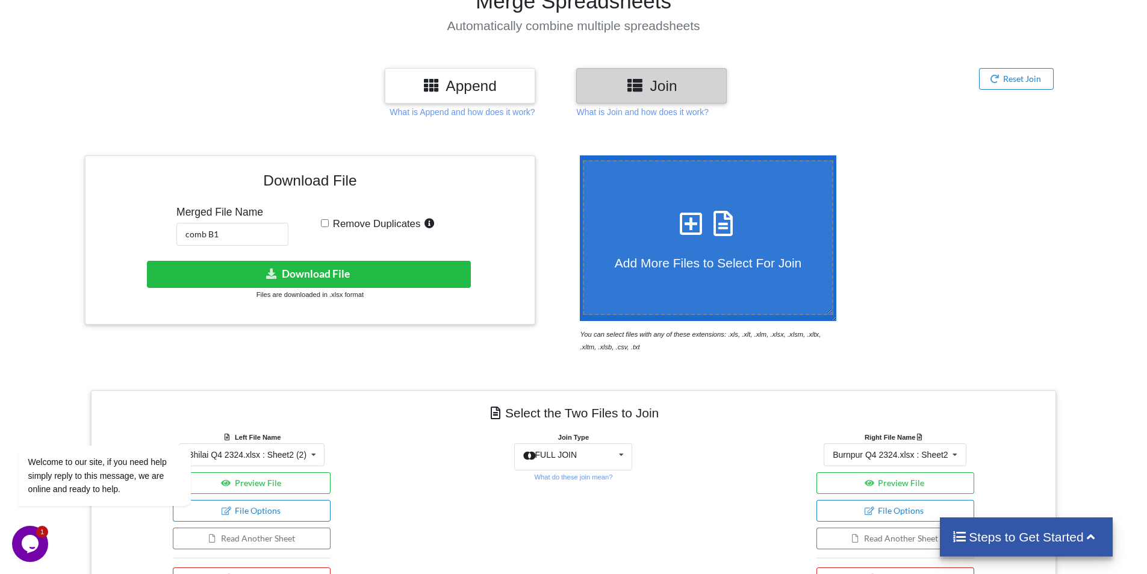
scroll to position [120, 0]
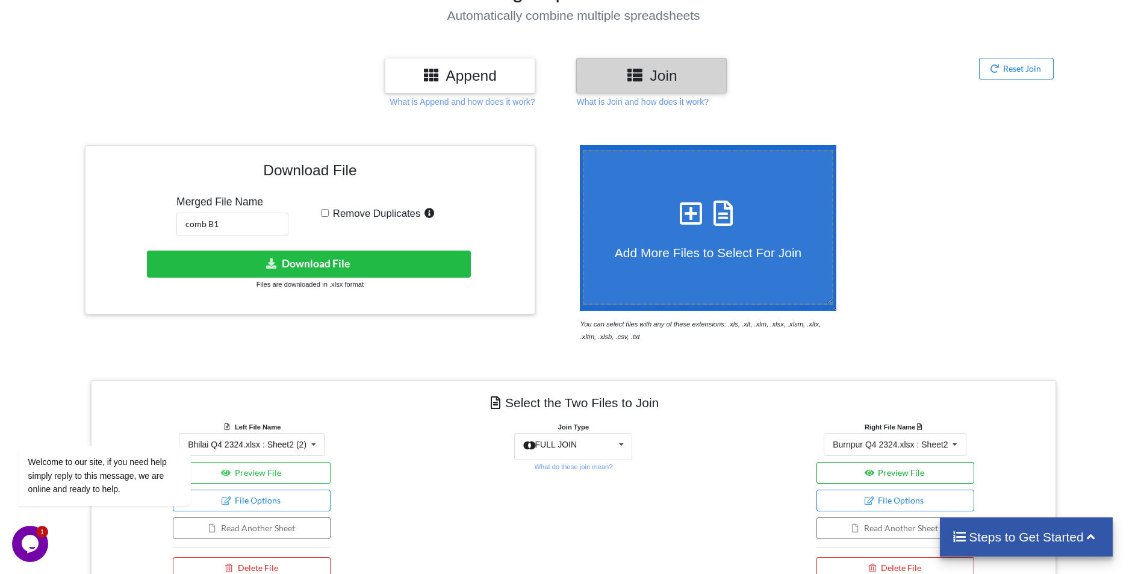
click at [902, 474] on button "Preview File" at bounding box center [895, 473] width 158 height 22
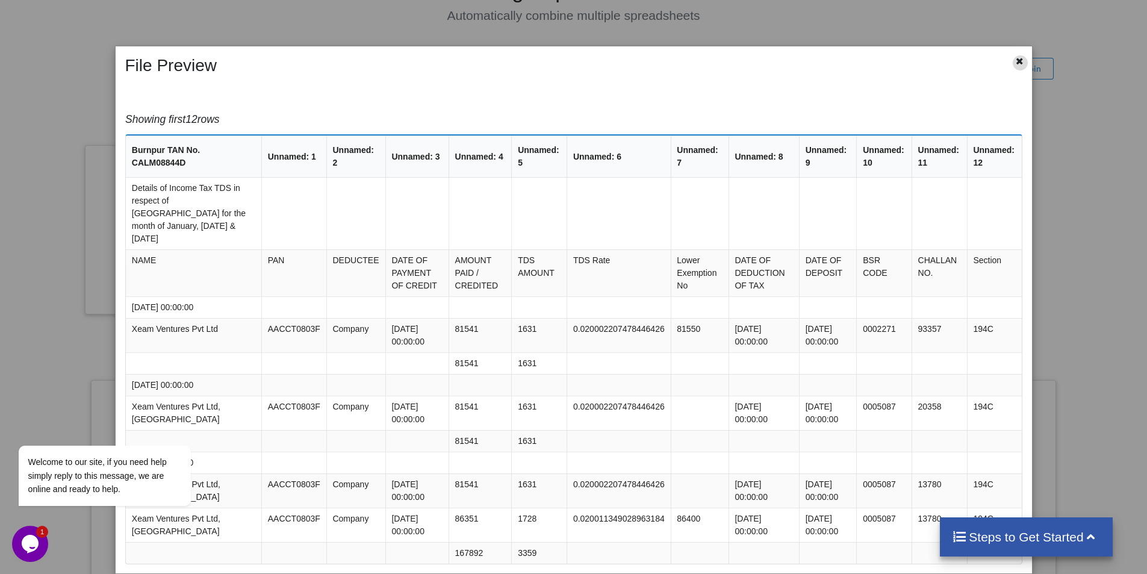
click at [1017, 61] on icon at bounding box center [1019, 59] width 10 height 8
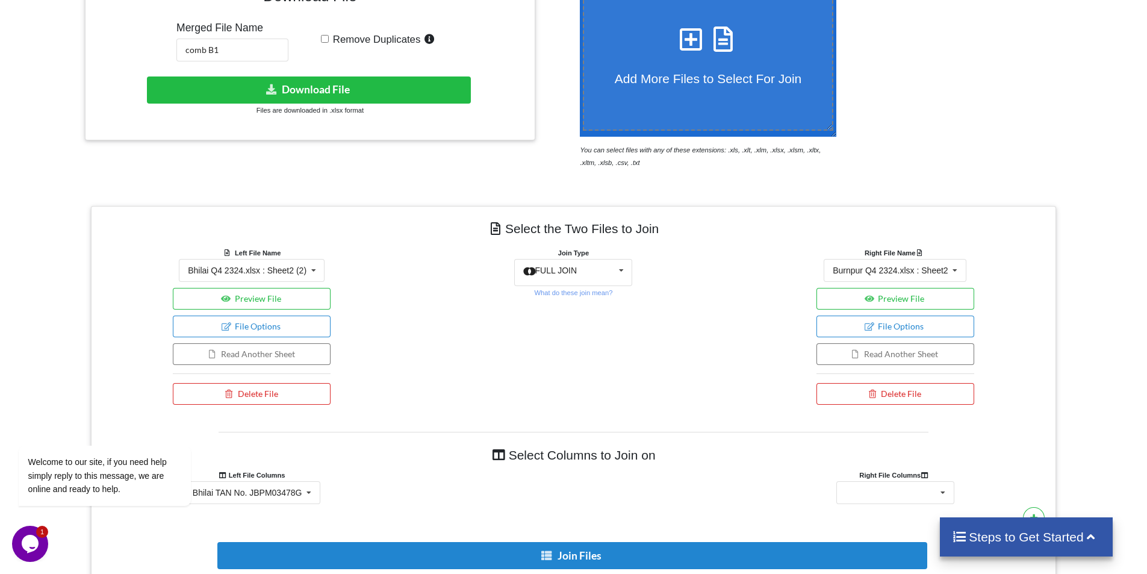
scroll to position [301, 0]
